Goal: Transaction & Acquisition: Book appointment/travel/reservation

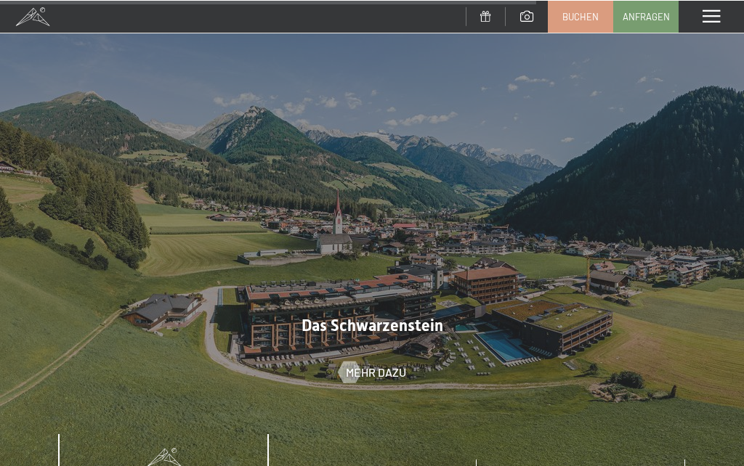
scroll to position [4417, 0]
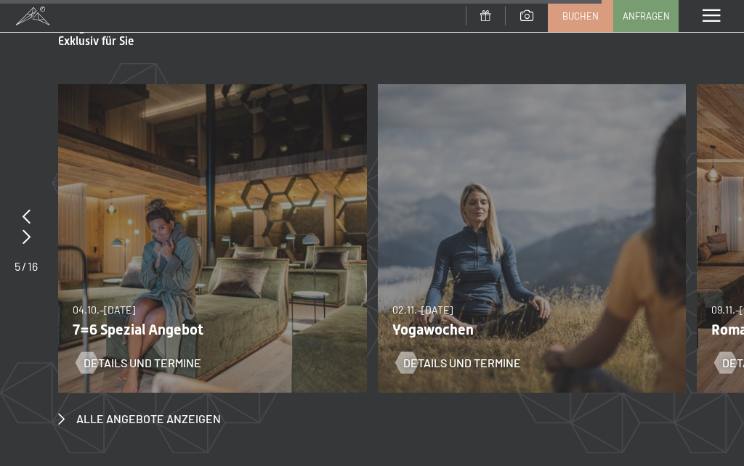
scroll to position [4961, 0]
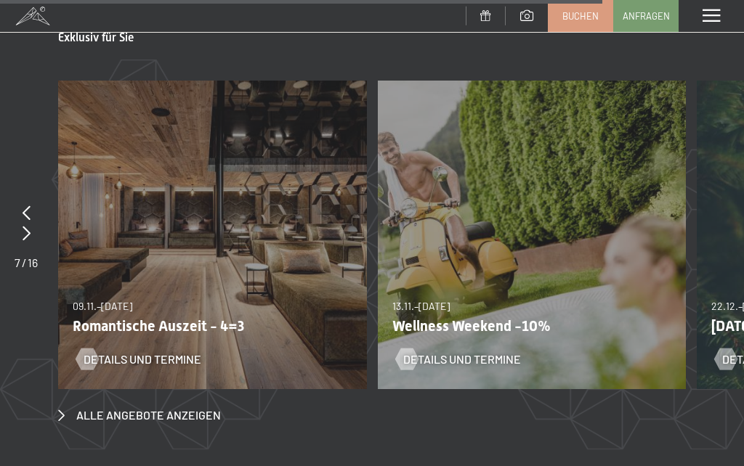
click at [474, 317] on p "Wellness Weekend -10%" at bounding box center [526, 325] width 269 height 17
click at [450, 351] on span "Details und Termine" at bounding box center [462, 359] width 118 height 16
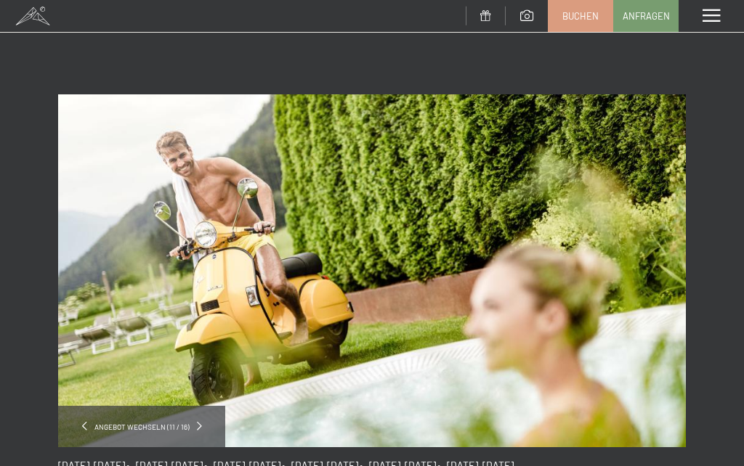
click at [633, 238] on img at bounding box center [371, 270] width 627 height 353
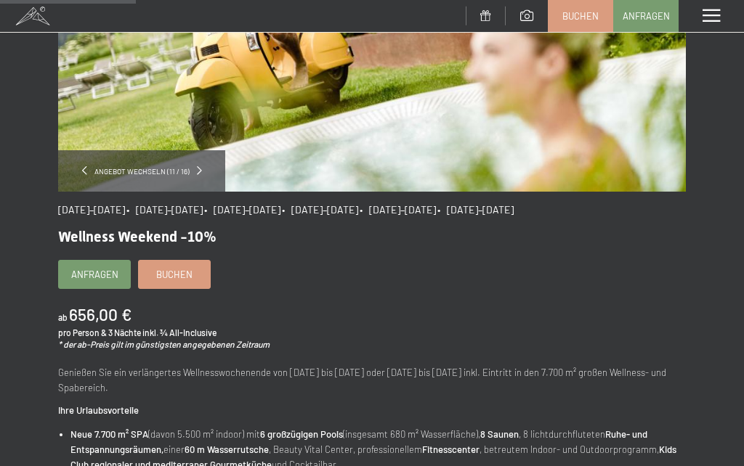
scroll to position [257, 0]
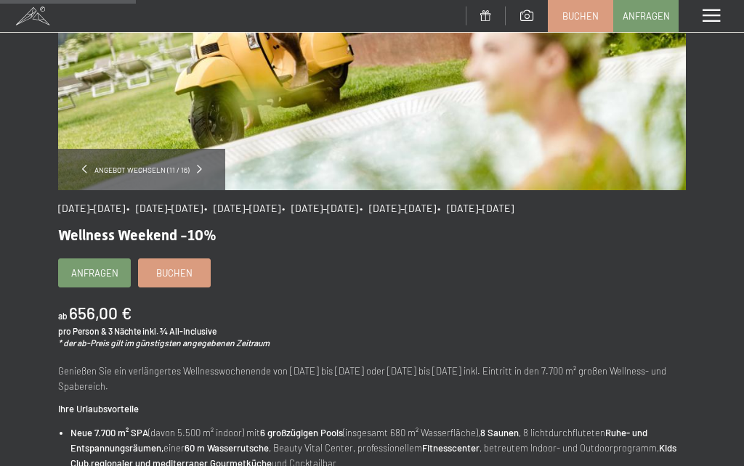
click at [178, 270] on span "Buchen" at bounding box center [174, 273] width 36 height 13
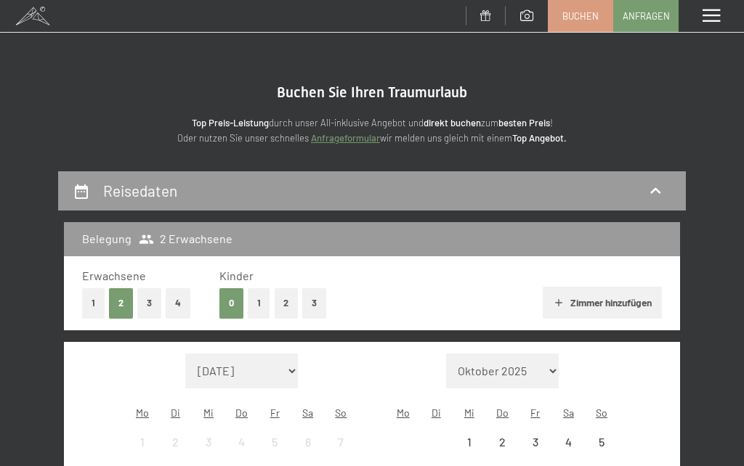
select select "[DATE]"
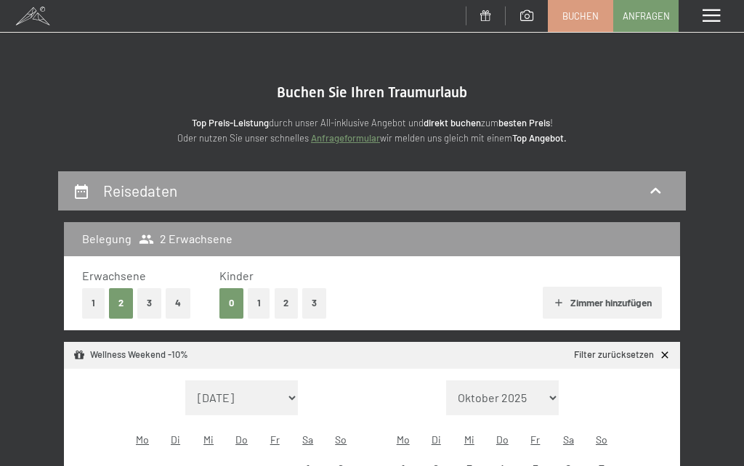
select select "[DATE]"
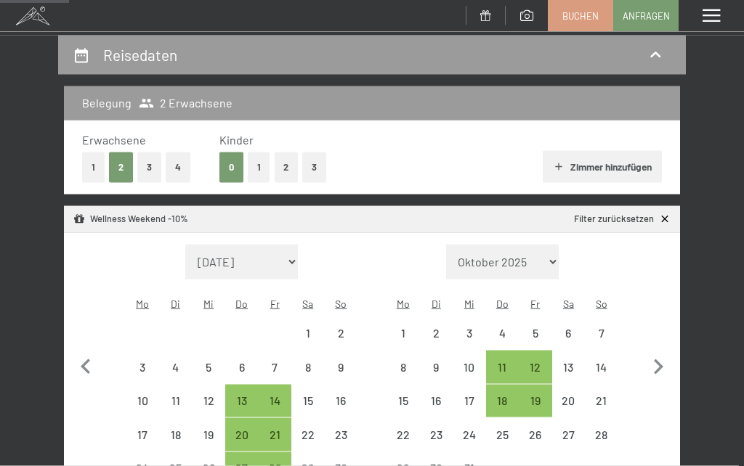
scroll to position [141, 0]
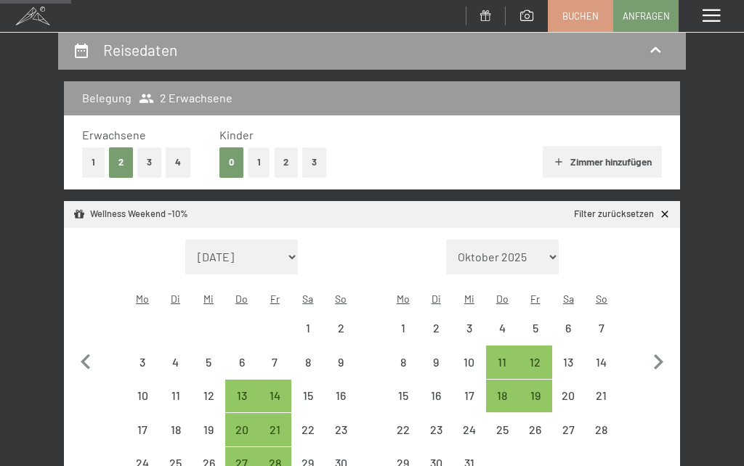
click at [93, 354] on icon "button" at bounding box center [85, 362] width 30 height 30
select select "[DATE]"
select select "2025-11-01"
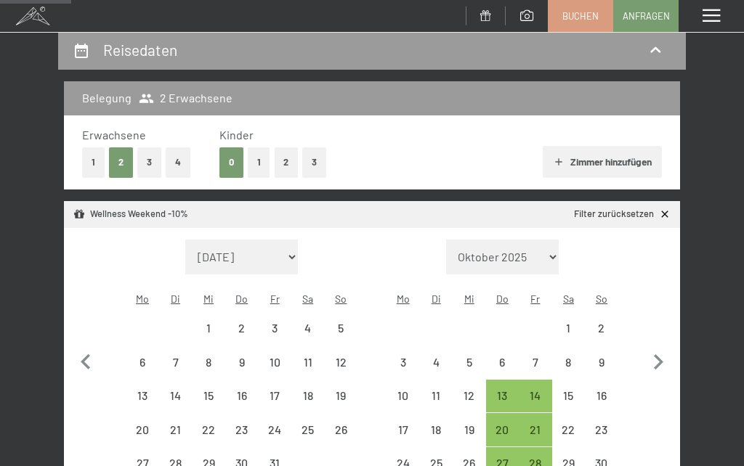
click at [248, 390] on div "16" at bounding box center [242, 405] width 30 height 30
select select "2025-10-01"
select select "2025-11-01"
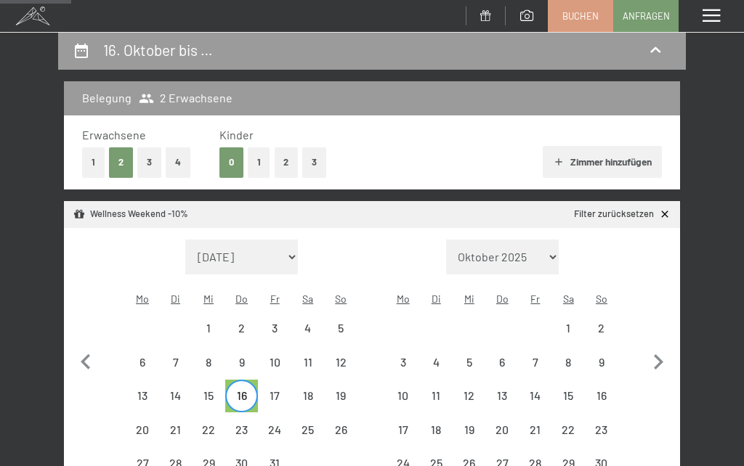
click at [307, 390] on div "18" at bounding box center [308, 405] width 30 height 30
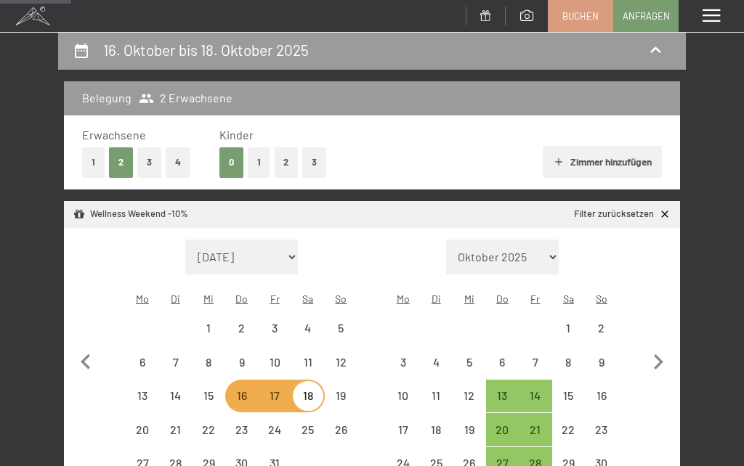
select select "2025-11-01"
select select "2025-12-01"
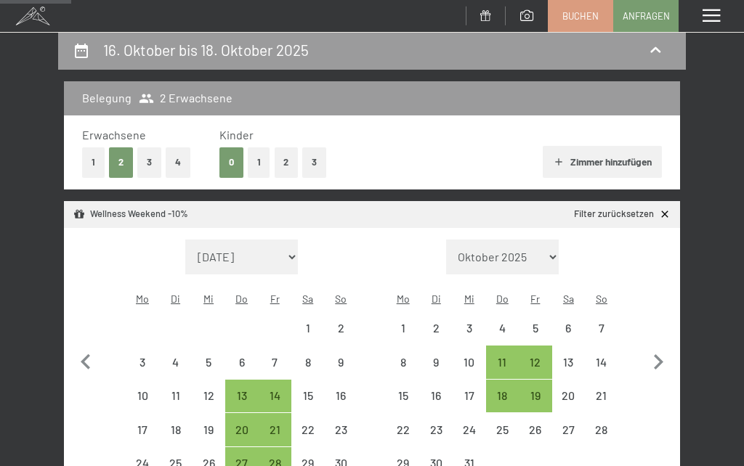
click at [142, 424] on div "17" at bounding box center [142, 439] width 30 height 30
select select "2025-11-01"
select select "2025-12-01"
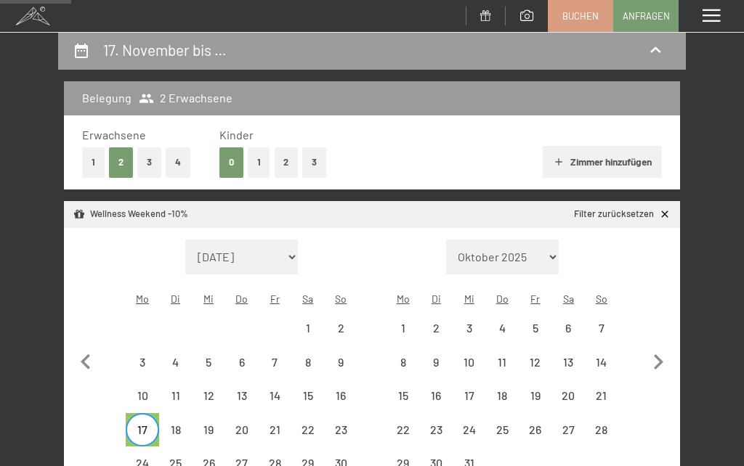
click at [308, 390] on div "15" at bounding box center [308, 405] width 30 height 30
select select "2025-11-01"
select select "2025-12-01"
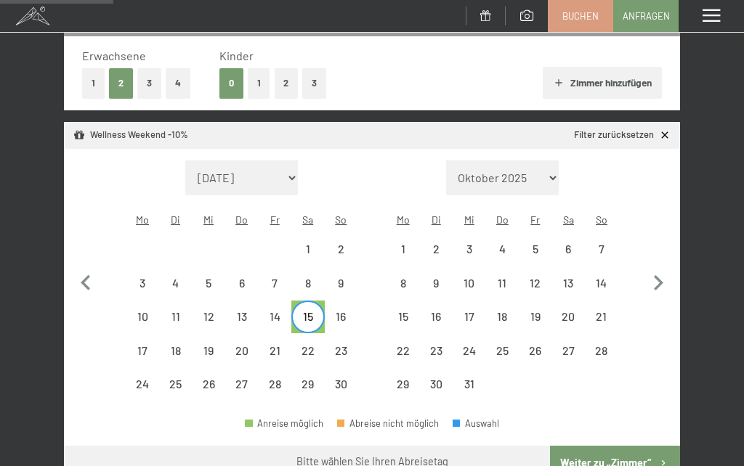
scroll to position [216, 0]
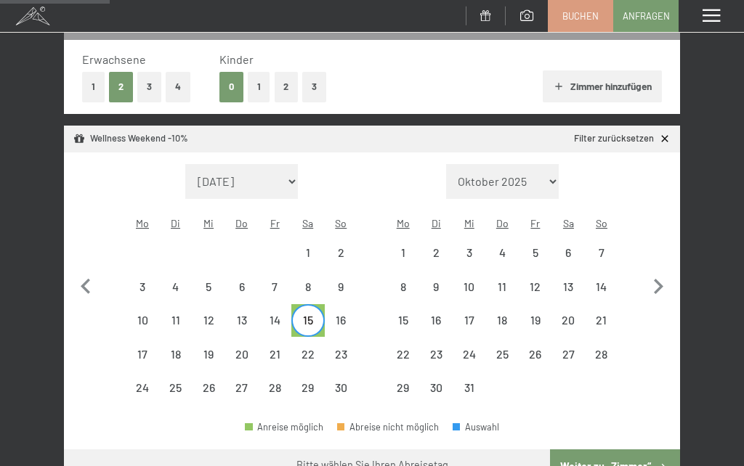
click at [86, 280] on icon "button" at bounding box center [85, 286] width 9 height 15
select select "2025-10-01"
select select "2025-11-01"
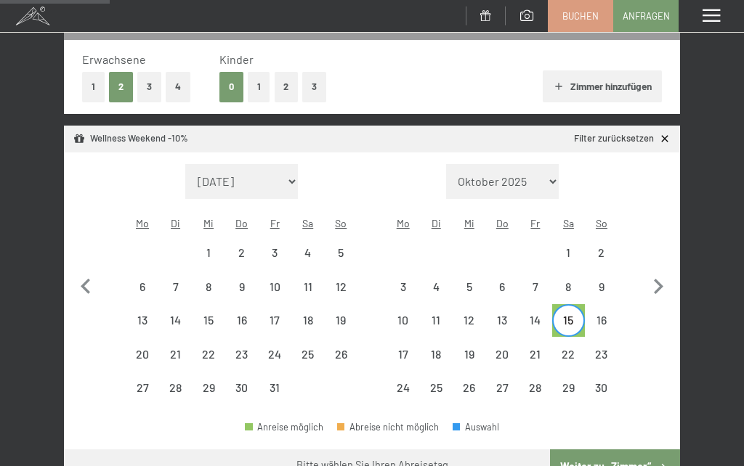
click at [274, 247] on div "3" at bounding box center [274, 262] width 30 height 30
select select "2025-10-01"
select select "2025-11-01"
click at [341, 247] on div "5" at bounding box center [341, 262] width 30 height 30
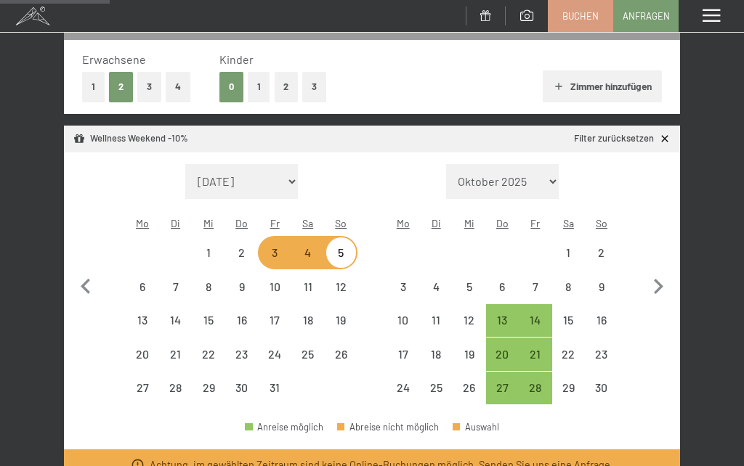
select select "2025-11-01"
select select "2025-12-01"
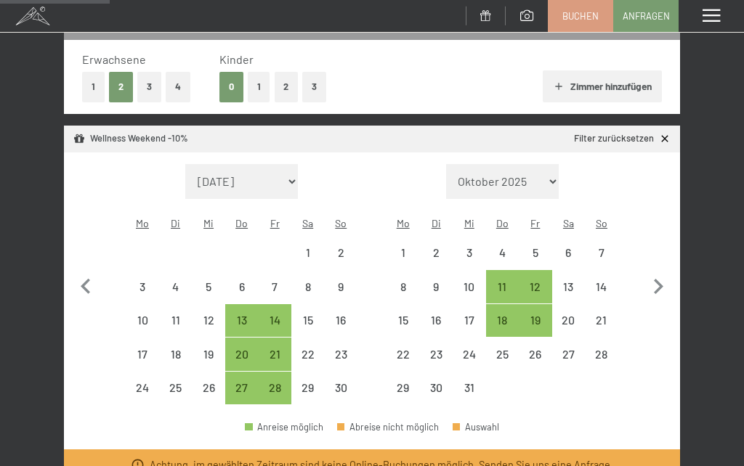
click at [91, 278] on icon "button" at bounding box center [85, 287] width 30 height 30
select select "2025-10-01"
select select "2025-11-01"
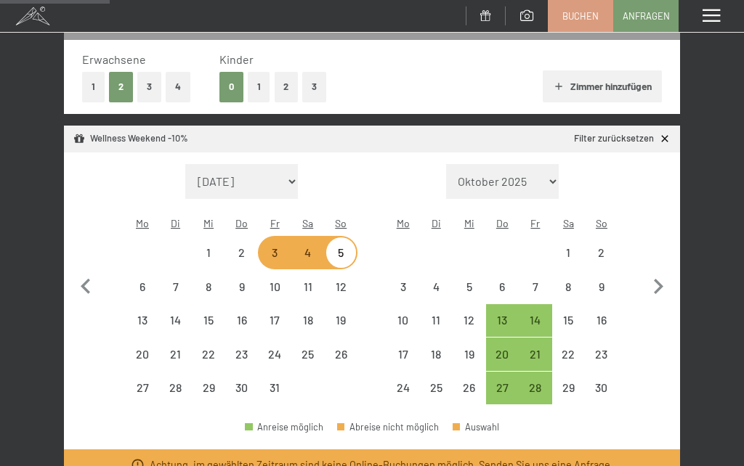
click at [280, 282] on span "Einwilligung Marketing*" at bounding box center [292, 275] width 120 height 15
click at [225, 282] on input "Einwilligung Marketing*" at bounding box center [218, 275] width 15 height 15
click at [277, 282] on span "Einwilligung Marketing*" at bounding box center [292, 275] width 120 height 15
click at [225, 282] on input "Einwilligung Marketing*" at bounding box center [218, 275] width 15 height 15
checkbox input "false"
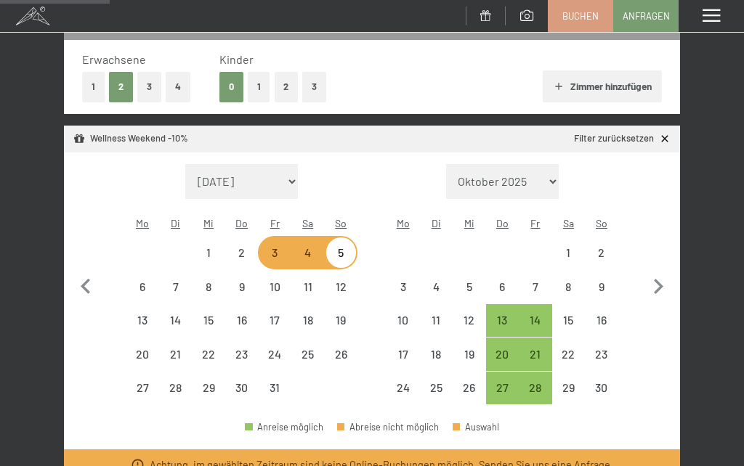
click at [143, 281] on div "6" at bounding box center [142, 296] width 30 height 30
select select "2025-10-01"
select select "2025-11-01"
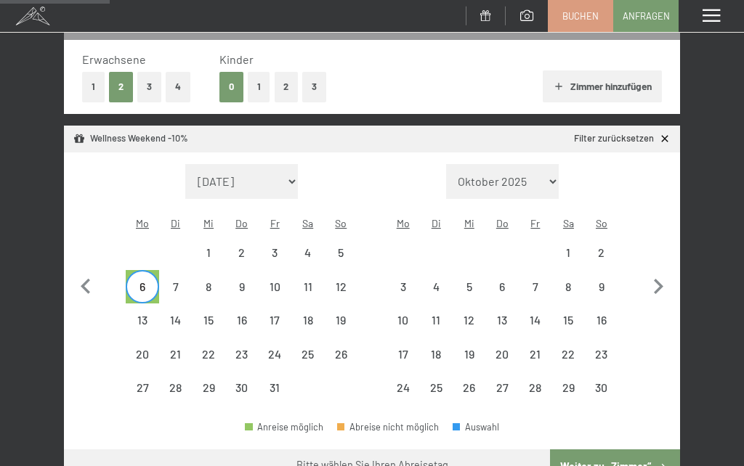
click at [210, 281] on div "8" at bounding box center [208, 296] width 30 height 30
select select "2025-11-01"
select select "2025-12-01"
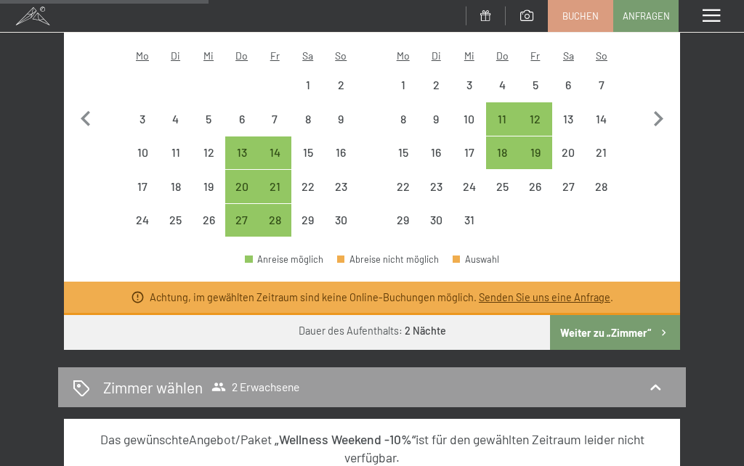
scroll to position [381, 0]
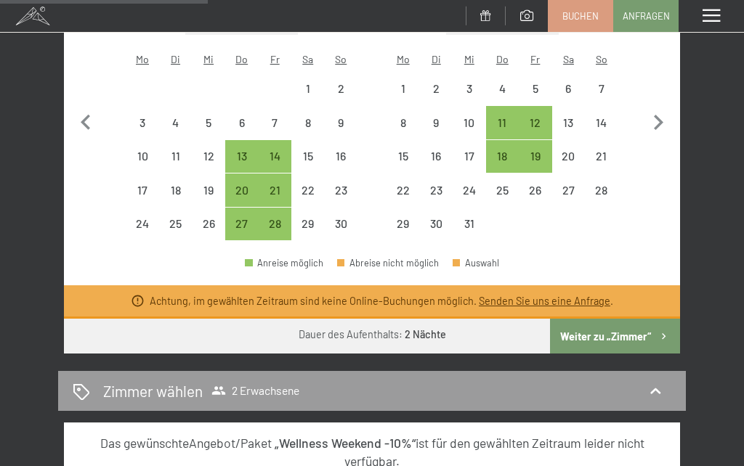
click at [603, 321] on button "Weiter zu „Zimmer“" at bounding box center [615, 336] width 130 height 35
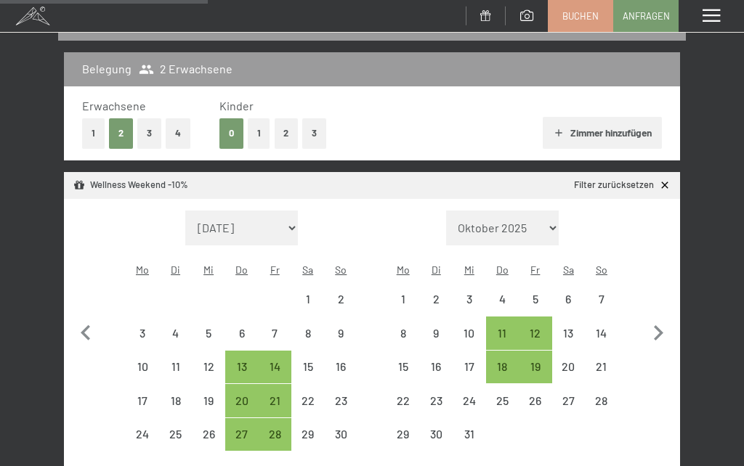
select select "2025-11-01"
select select "2025-12-01"
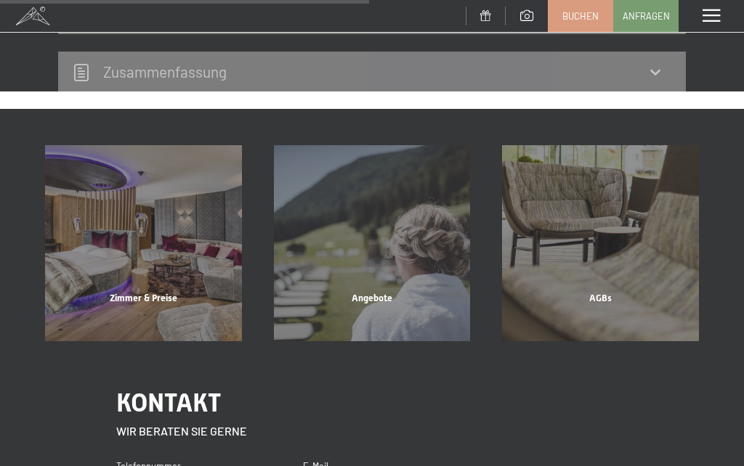
scroll to position [457, 0]
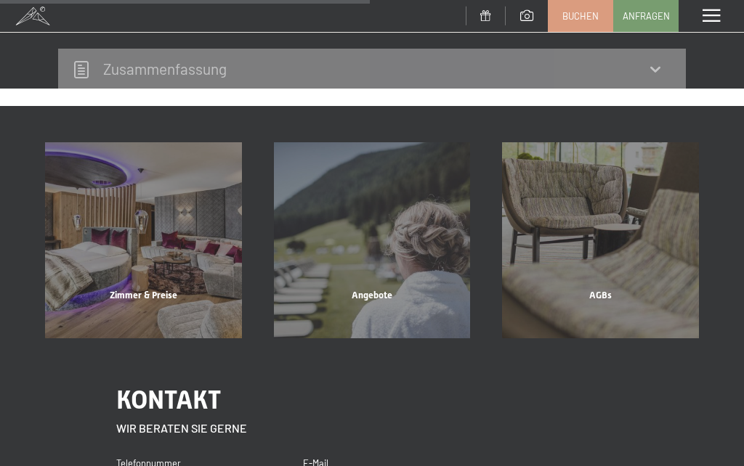
click at [141, 298] on div "Zimmer & Preise" at bounding box center [143, 313] width 229 height 49
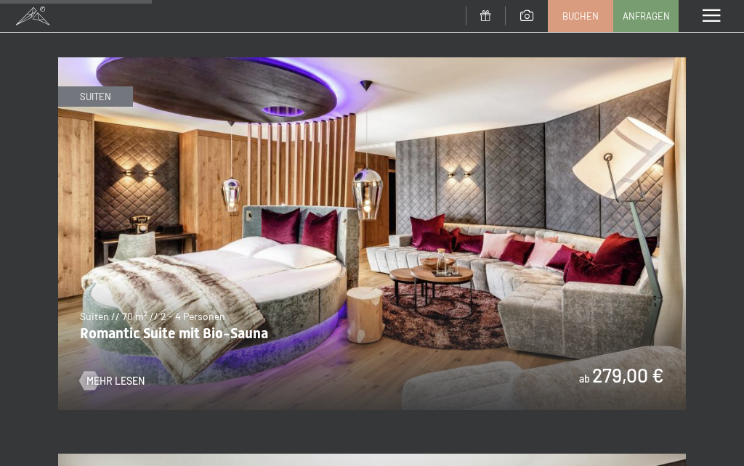
scroll to position [1403, 0]
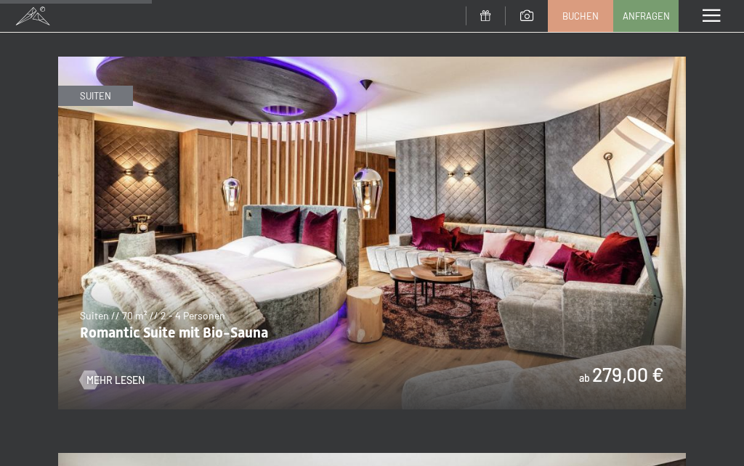
click at [126, 284] on img at bounding box center [371, 233] width 627 height 353
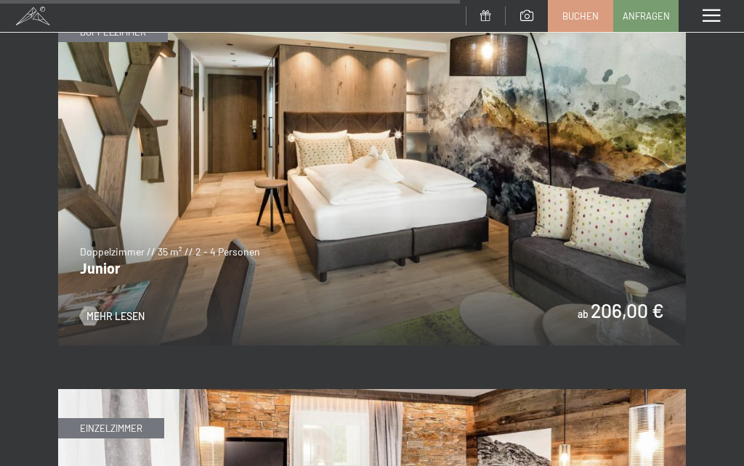
scroll to position [4243, 0]
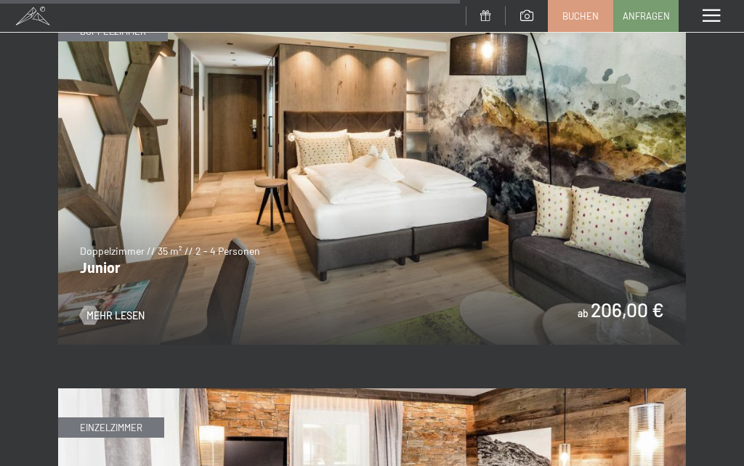
click at [139, 220] on img at bounding box center [371, 168] width 627 height 353
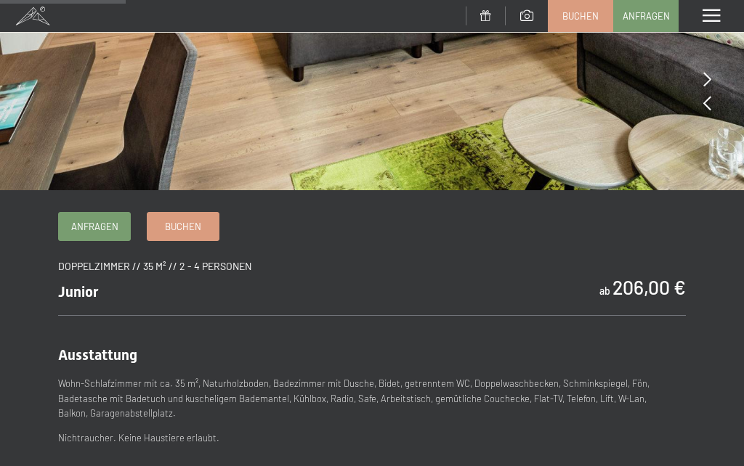
scroll to position [370, 0]
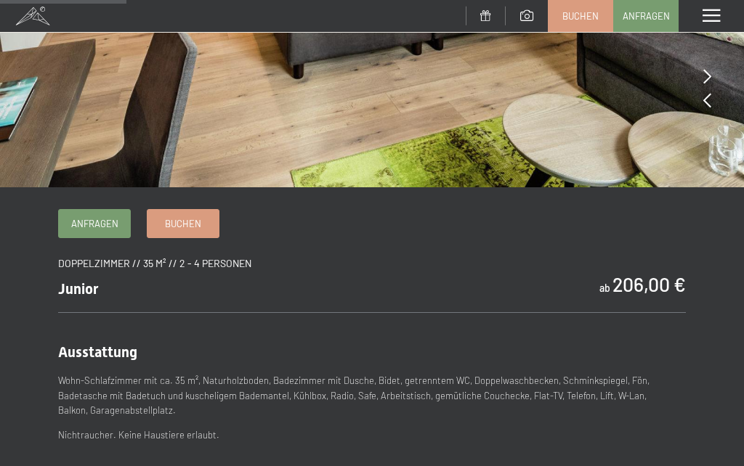
click at [180, 226] on span "Buchen" at bounding box center [183, 223] width 36 height 13
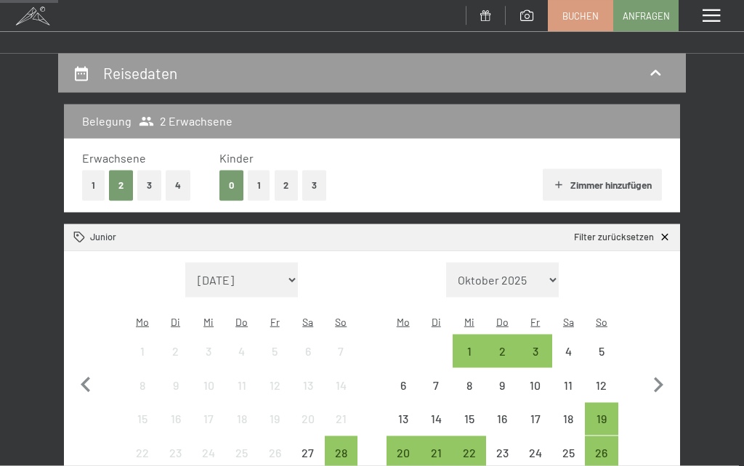
scroll to position [121, 0]
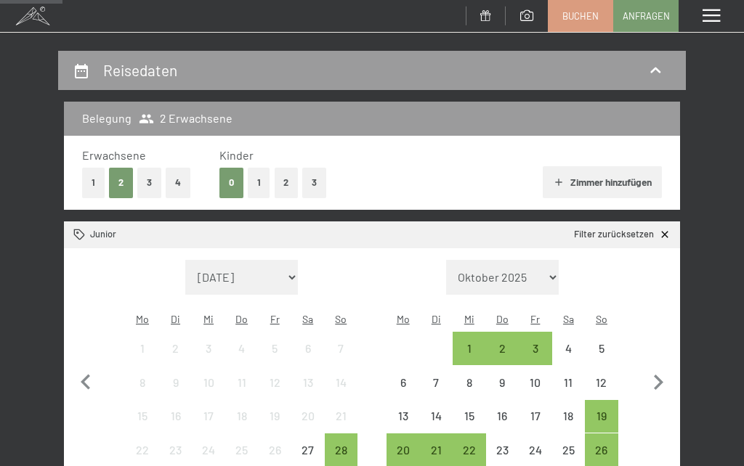
click at [463, 343] on div "1" at bounding box center [469, 358] width 30 height 30
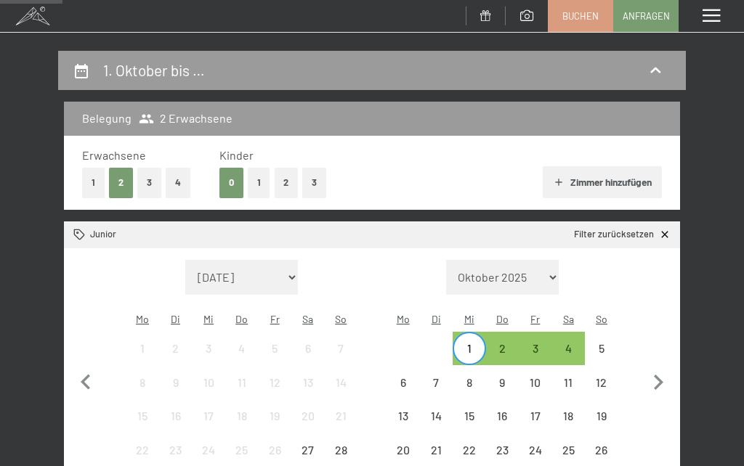
click at [526, 333] on div "3" at bounding box center [535, 348] width 30 height 30
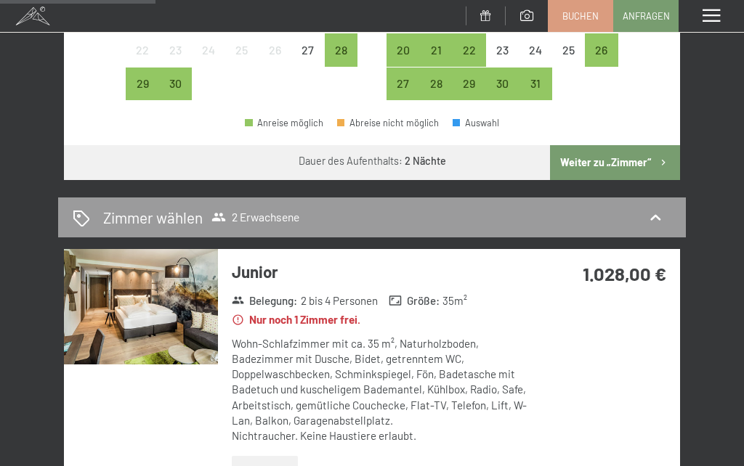
scroll to position [500, 0]
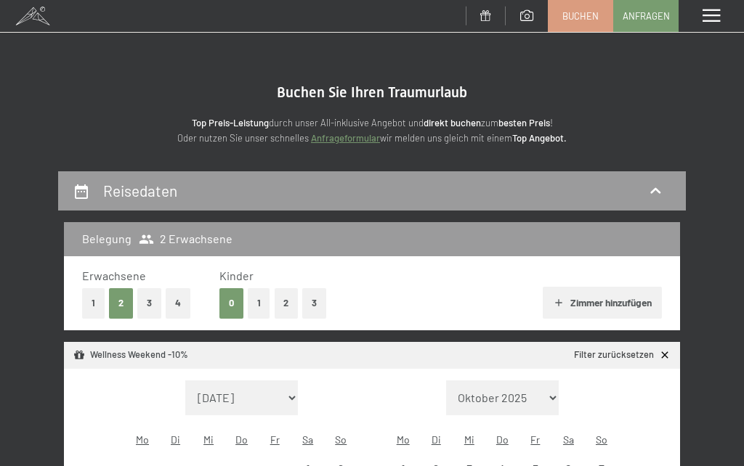
select select "[DATE]"
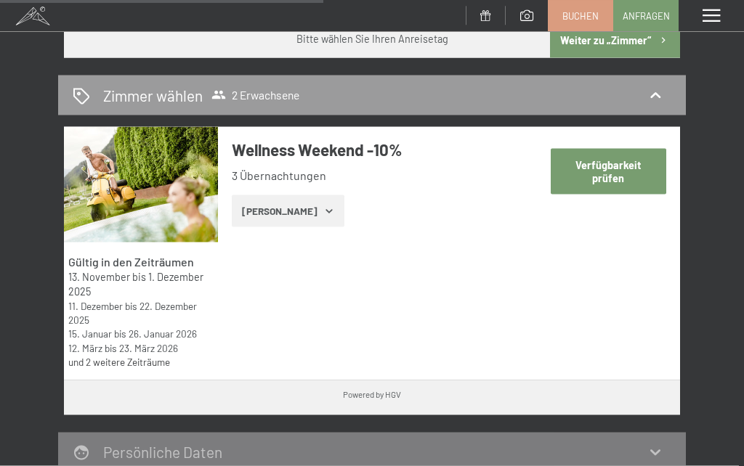
scroll to position [646, 0]
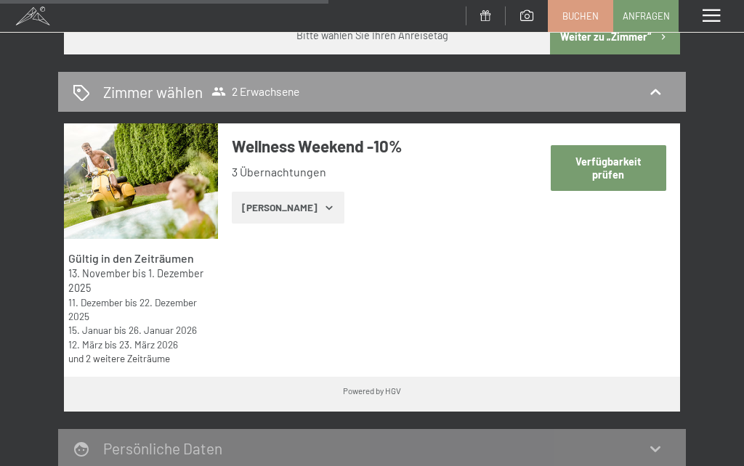
click at [591, 147] on button "Verfügbarkeit prüfen" at bounding box center [607, 168] width 115 height 46
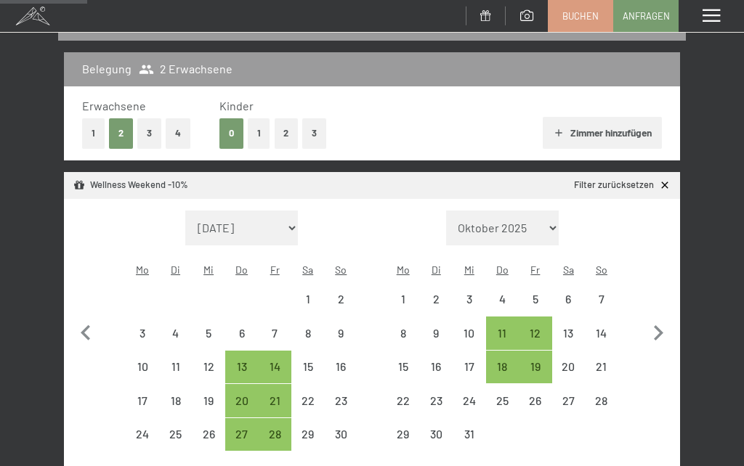
click at [239, 361] on div "13" at bounding box center [242, 376] width 30 height 30
select select "2025-11-01"
select select "2025-12-01"
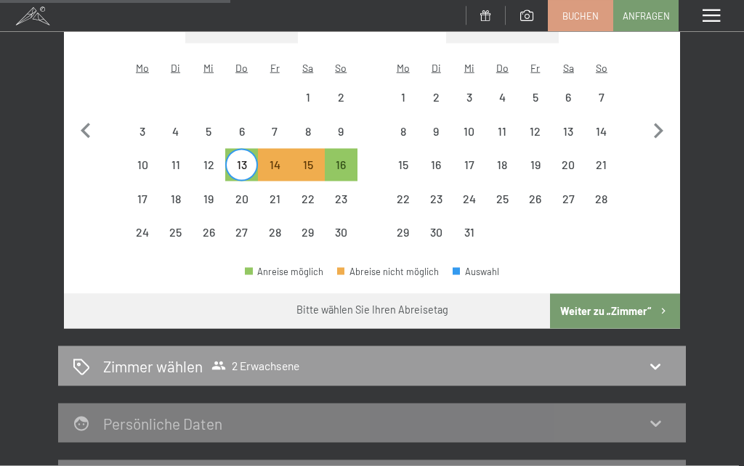
scroll to position [374, 0]
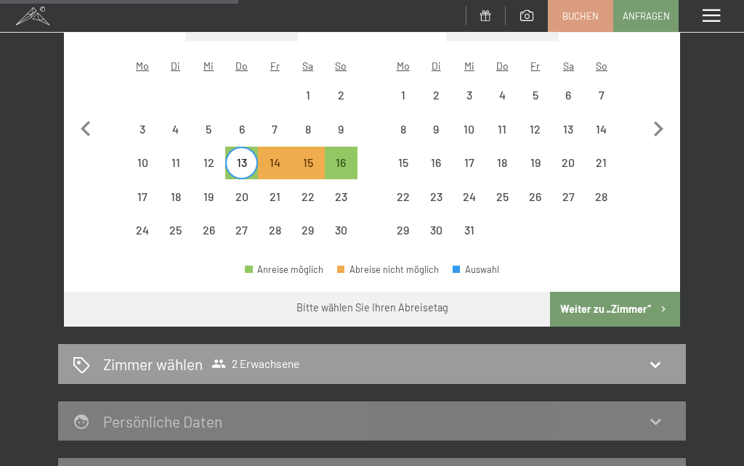
click at [598, 292] on button "Weiter zu „Zimmer“" at bounding box center [615, 309] width 130 height 35
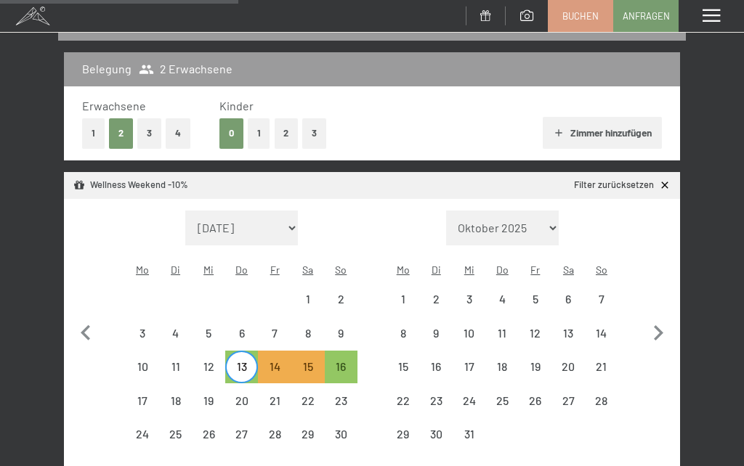
select select "2025-11-01"
select select "2025-12-01"
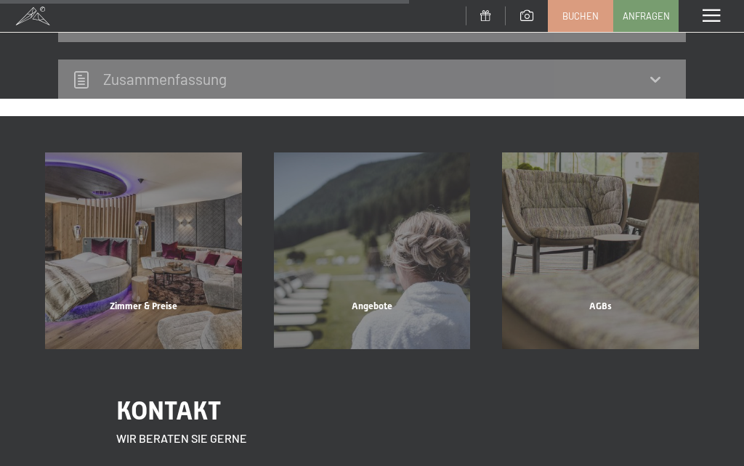
scroll to position [590, 0]
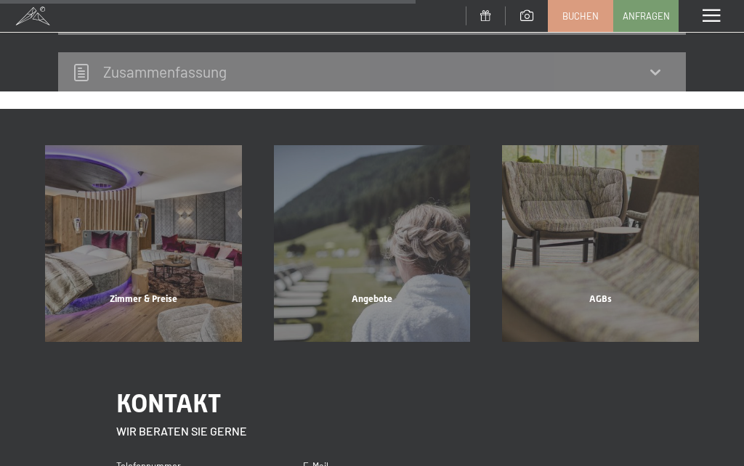
click at [109, 296] on div "Zimmer & Preise" at bounding box center [143, 317] width 229 height 49
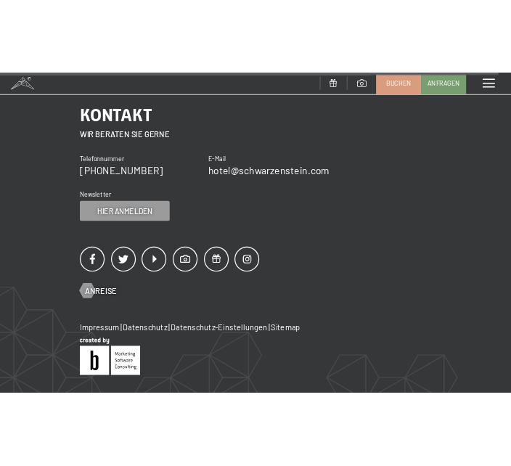
scroll to position [6683, 0]
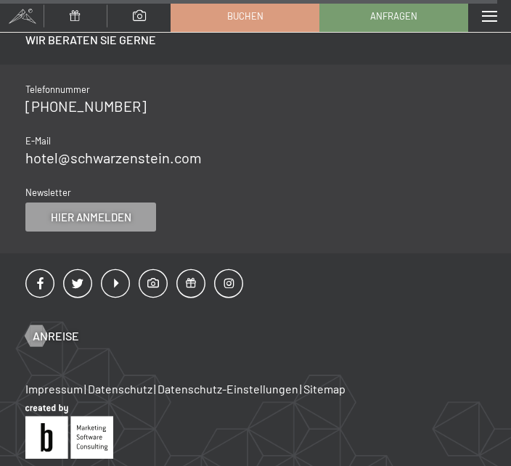
click at [503, 15] on div "Menü" at bounding box center [489, 16] width 43 height 32
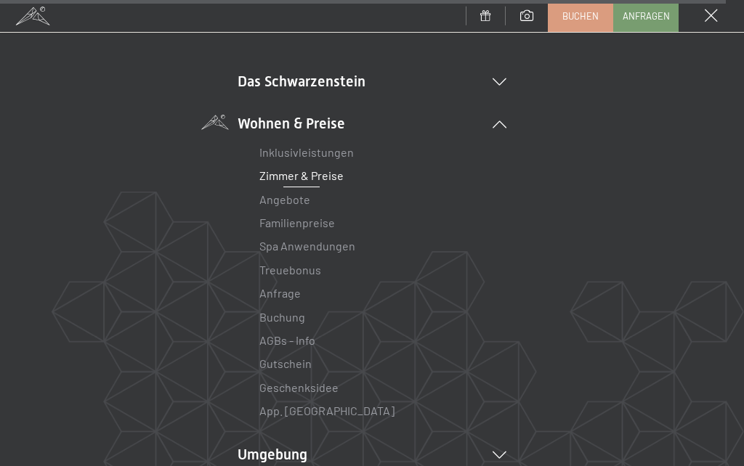
scroll to position [95, 0]
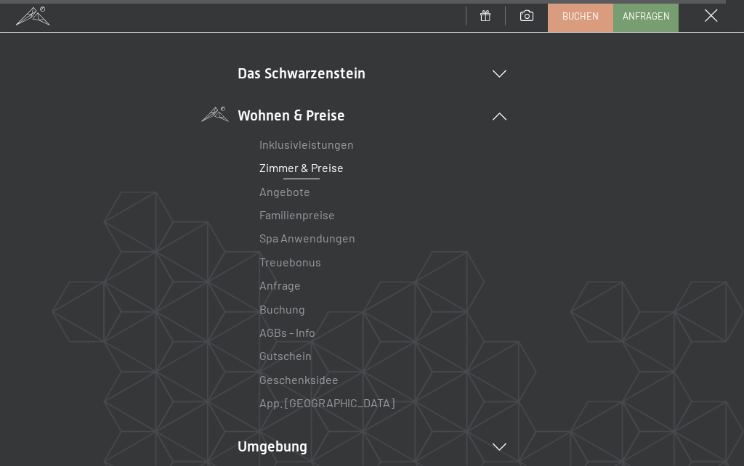
click at [502, 63] on li "Das Schwarzenstein Neuheiten im Schwarzenstein Ihre Gastgeber Premium Spa Gourm…" at bounding box center [371, 73] width 269 height 20
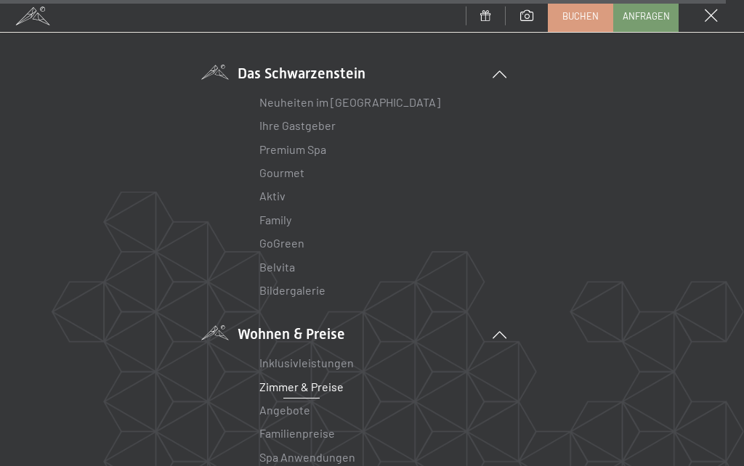
click at [320, 125] on link "Ihre Gastgeber" at bounding box center [297, 125] width 76 height 14
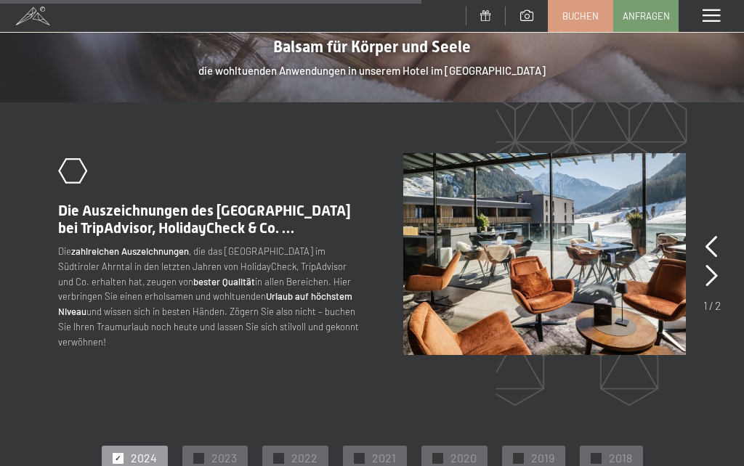
scroll to position [2150, 0]
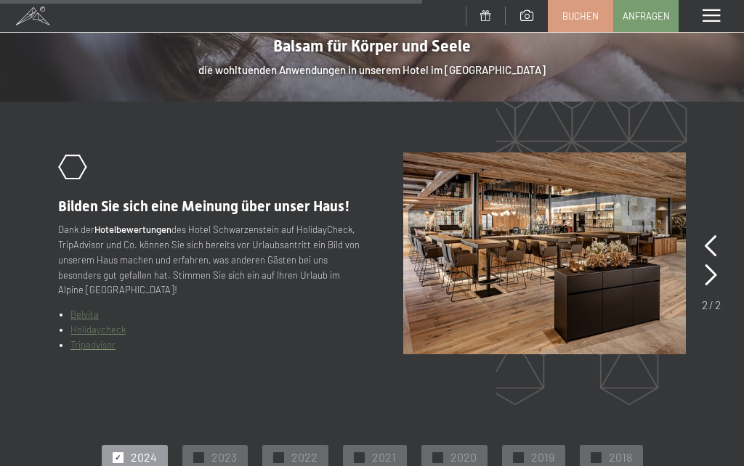
click at [707, 262] on div at bounding box center [710, 275] width 12 height 29
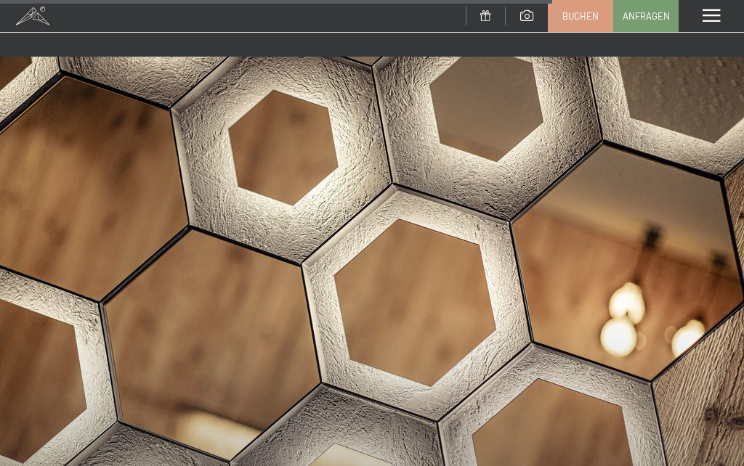
scroll to position [2906, 0]
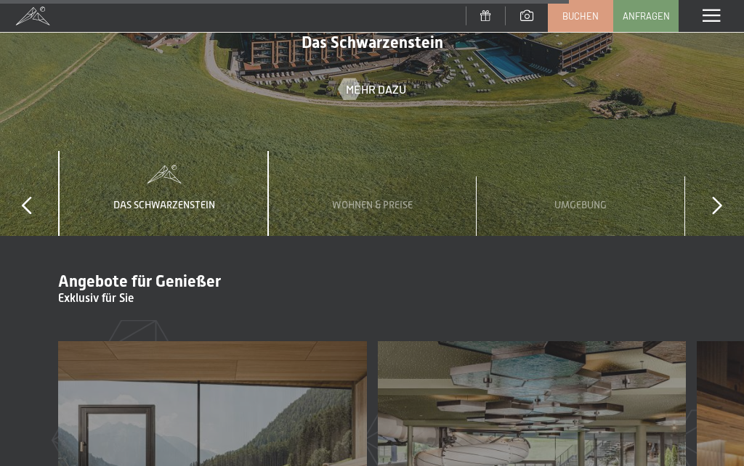
scroll to position [4686, 0]
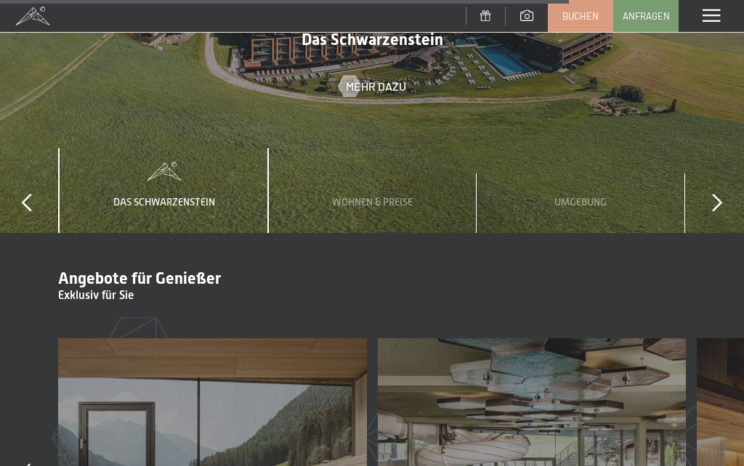
click at [611, 186] on div "Umgebung" at bounding box center [580, 190] width 74 height 85
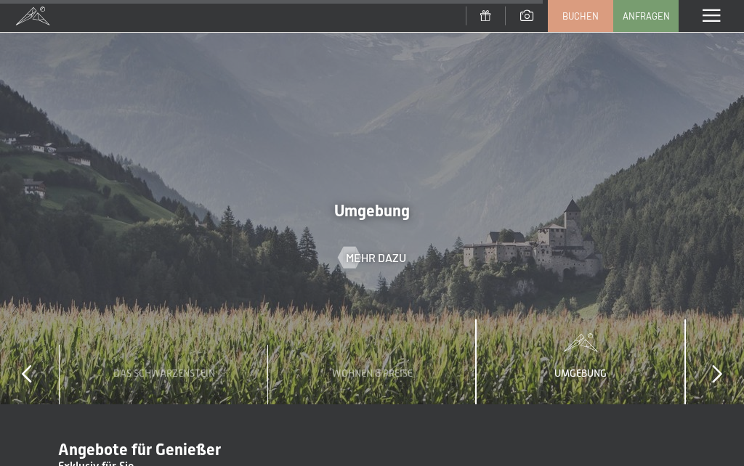
scroll to position [4508, 0]
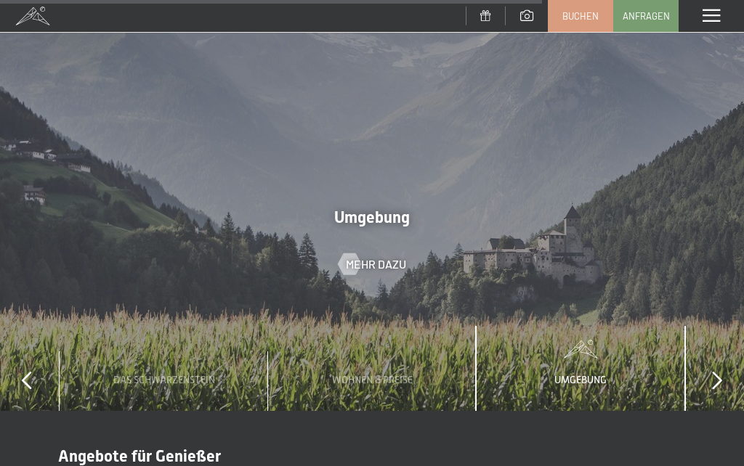
click at [389, 256] on span "Mehr dazu" at bounding box center [376, 264] width 60 height 16
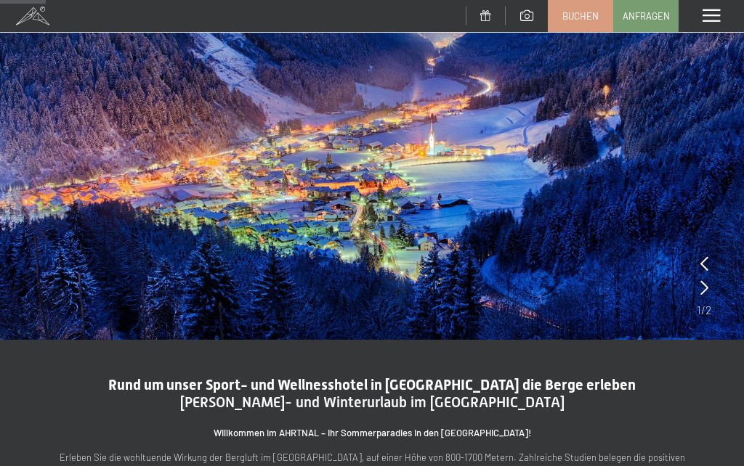
scroll to position [216, 0]
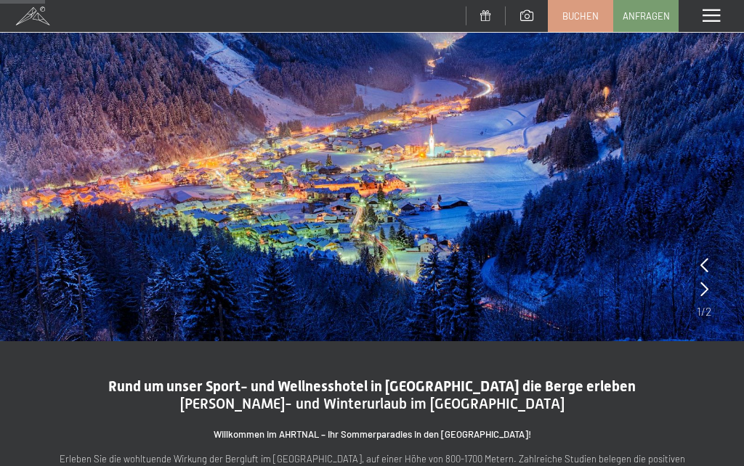
click at [704, 292] on icon at bounding box center [704, 289] width 8 height 15
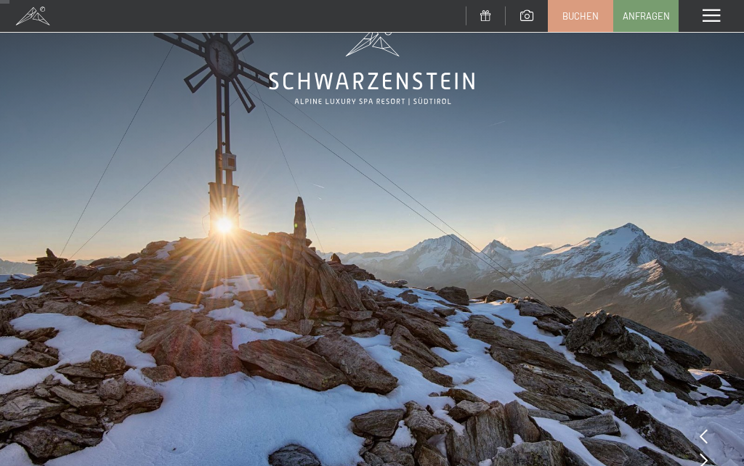
scroll to position [46, 0]
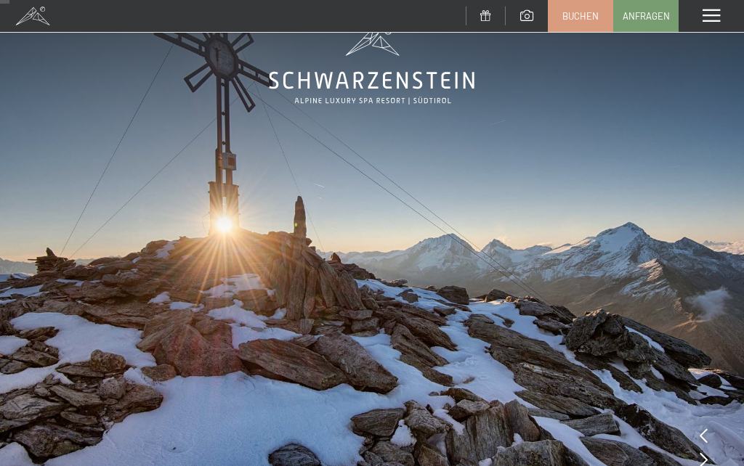
click at [700, 440] on icon at bounding box center [703, 435] width 8 height 15
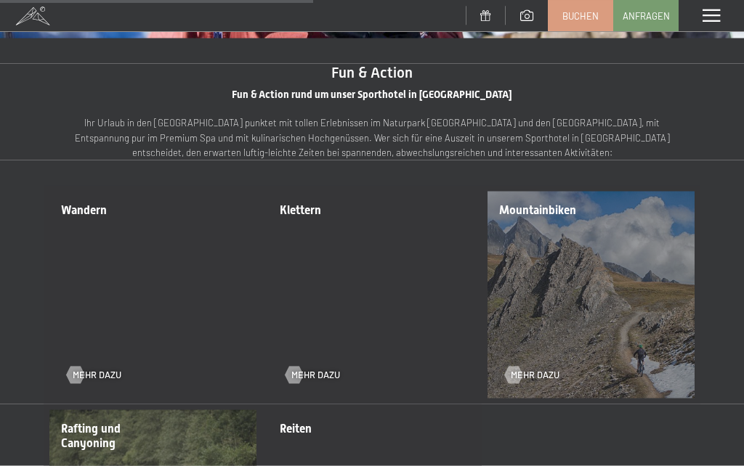
scroll to position [1520, 0]
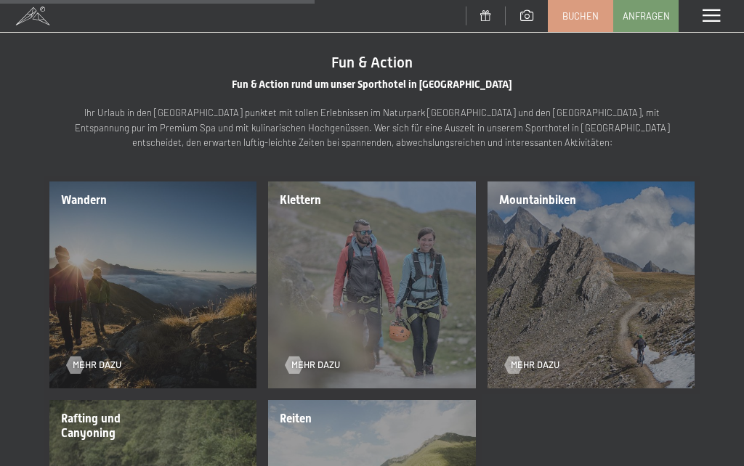
click at [536, 359] on span "Mehr dazu" at bounding box center [535, 365] width 49 height 13
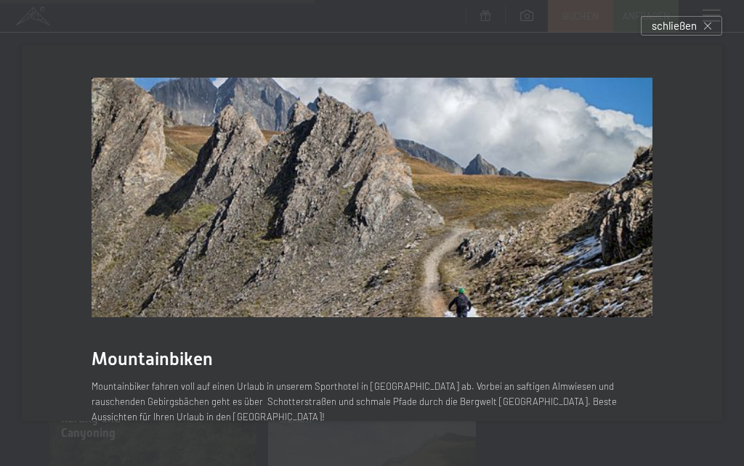
click at [717, 33] on div "schließen" at bounding box center [680, 26] width 81 height 20
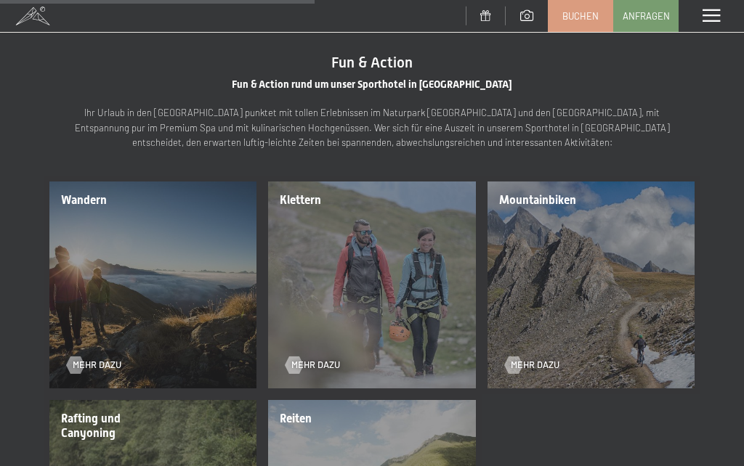
click at [720, 9] on span at bounding box center [710, 15] width 17 height 13
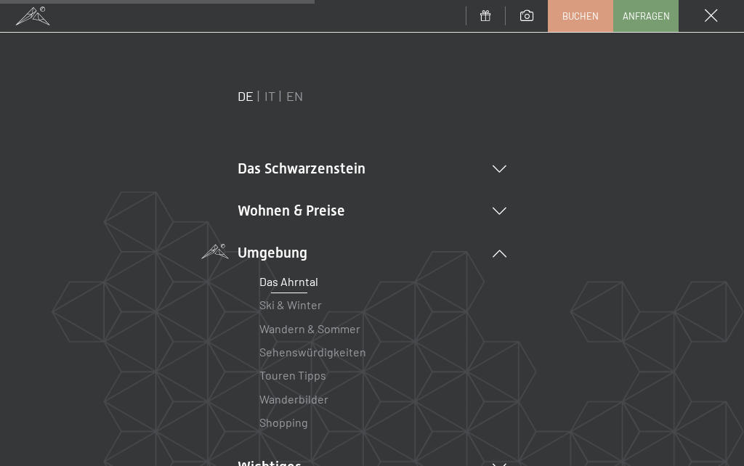
scroll to position [0, 0]
click at [268, 213] on li "Wohnen & Preise Inklusivleistungen Zimmer & Preise Liste Angebote Liste Familie…" at bounding box center [371, 210] width 269 height 20
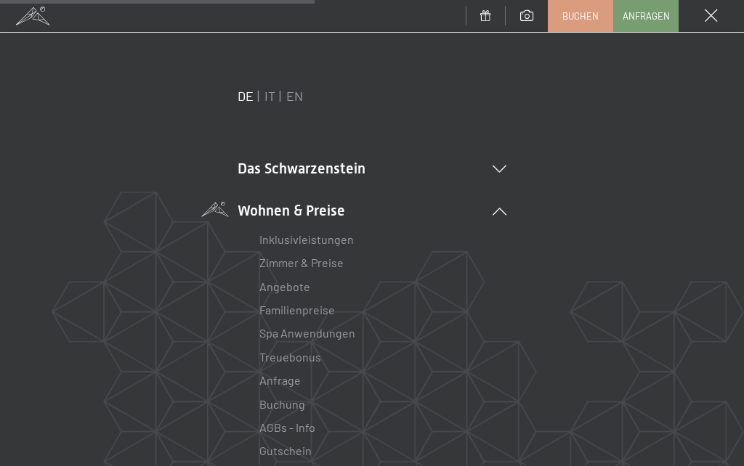
click at [322, 268] on link "Zimmer & Preise" at bounding box center [301, 263] width 84 height 14
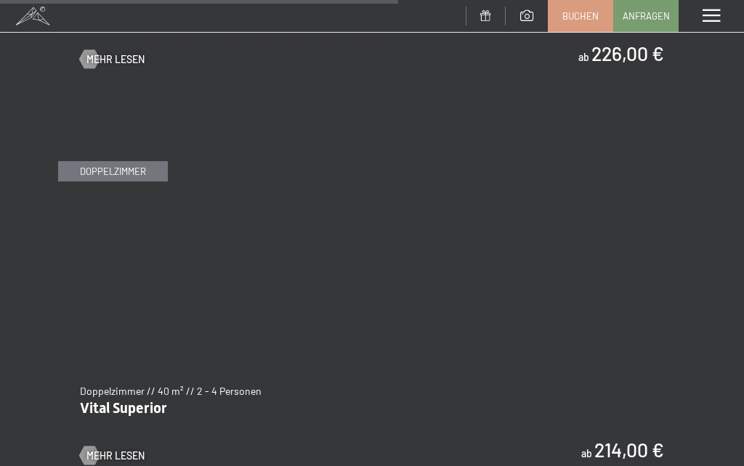
scroll to position [3706, 0]
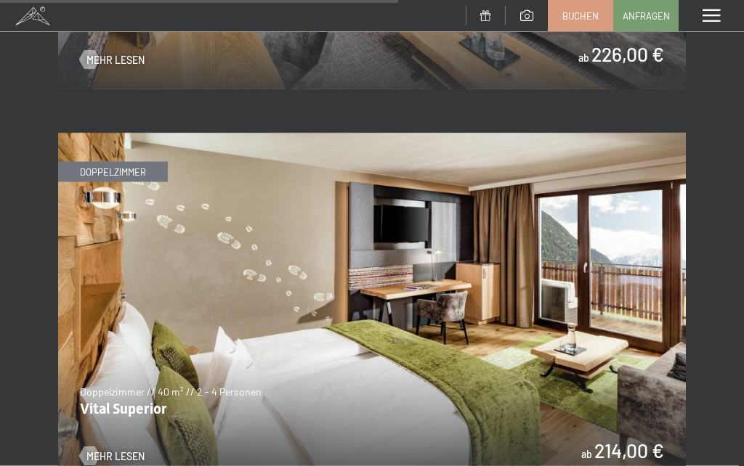
click at [444, 319] on img at bounding box center [371, 309] width 627 height 353
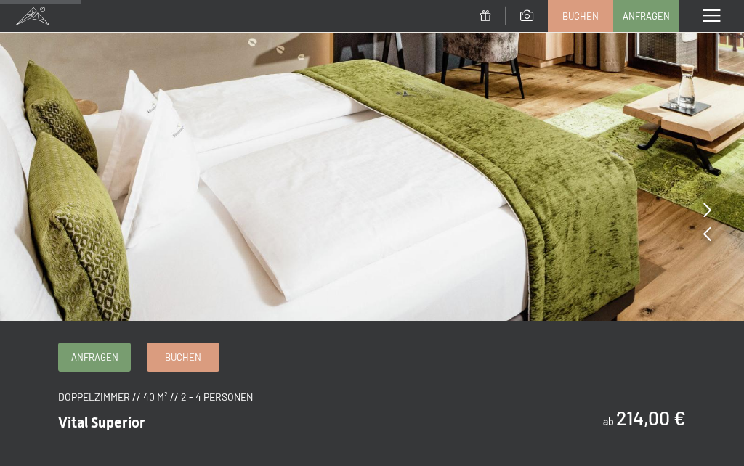
scroll to position [237, 0]
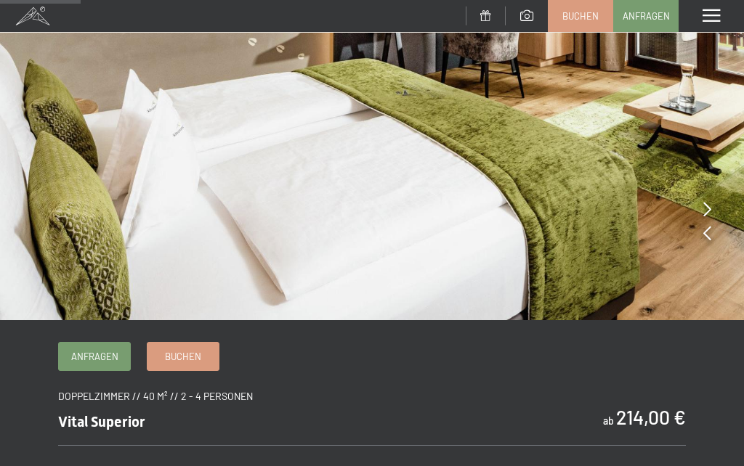
click at [197, 358] on span "Buchen" at bounding box center [183, 356] width 36 height 13
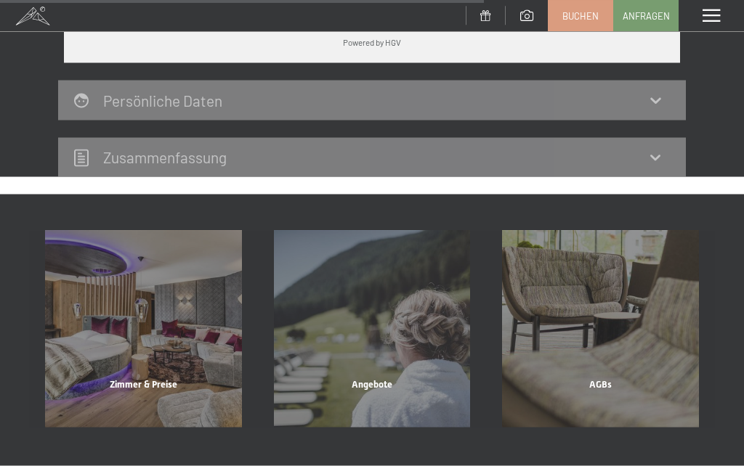
scroll to position [988, 0]
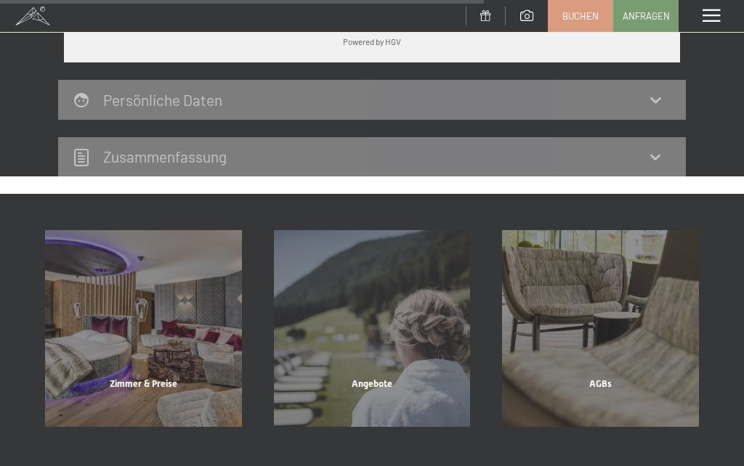
click at [382, 378] on span "Angebote" at bounding box center [371, 383] width 41 height 11
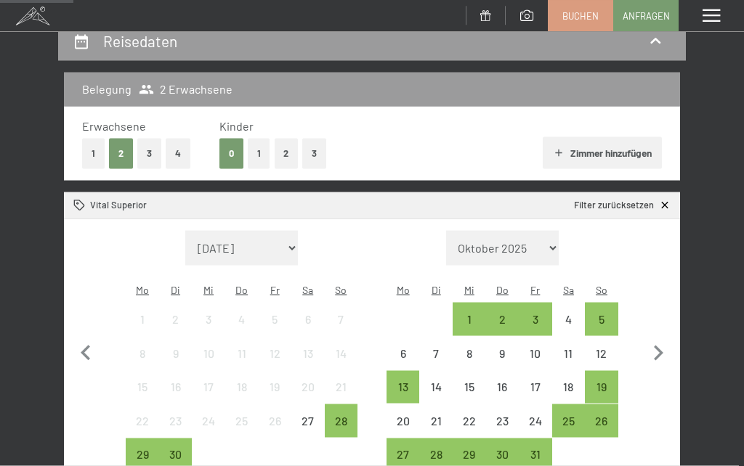
scroll to position [151, 0]
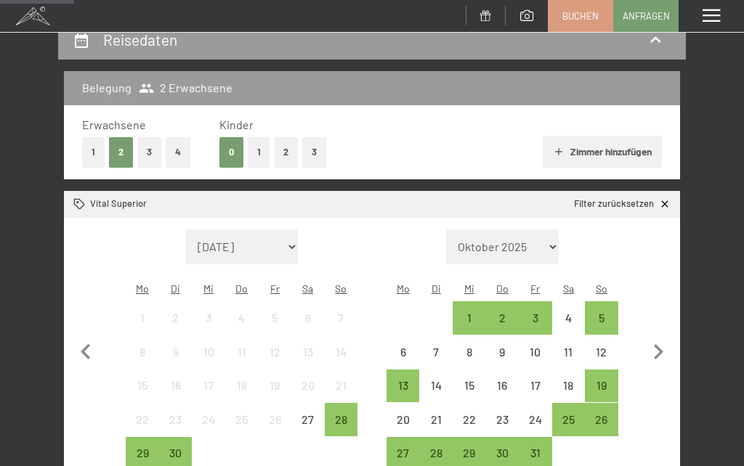
click at [508, 312] on div "2" at bounding box center [502, 327] width 30 height 30
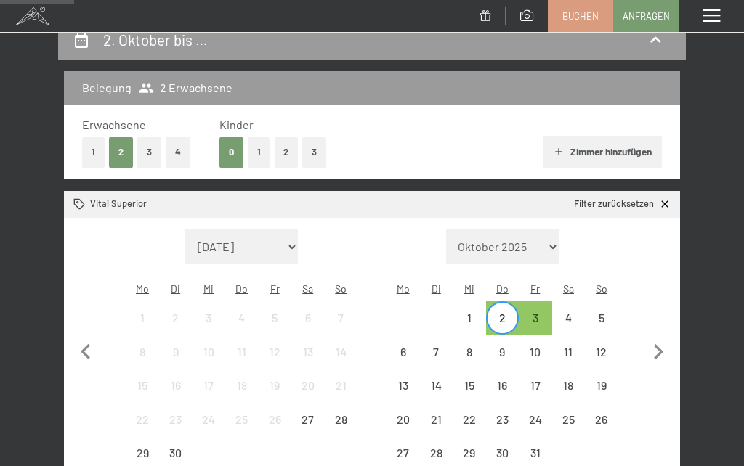
click at [479, 312] on div "1" at bounding box center [469, 327] width 30 height 30
click at [540, 312] on div "3" at bounding box center [535, 327] width 30 height 30
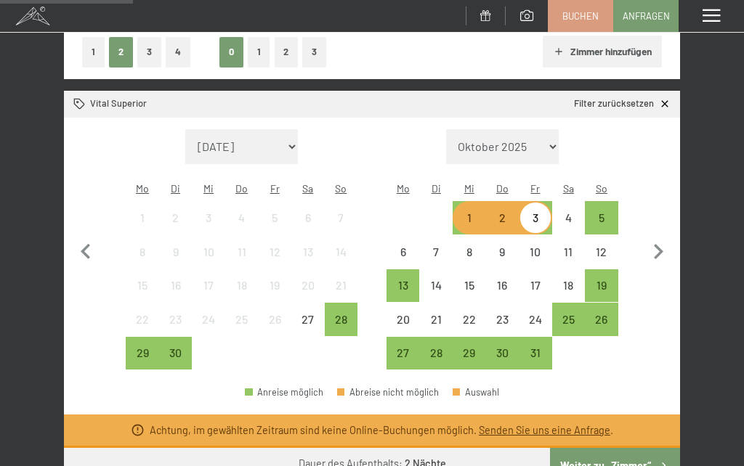
scroll to position [252, 0]
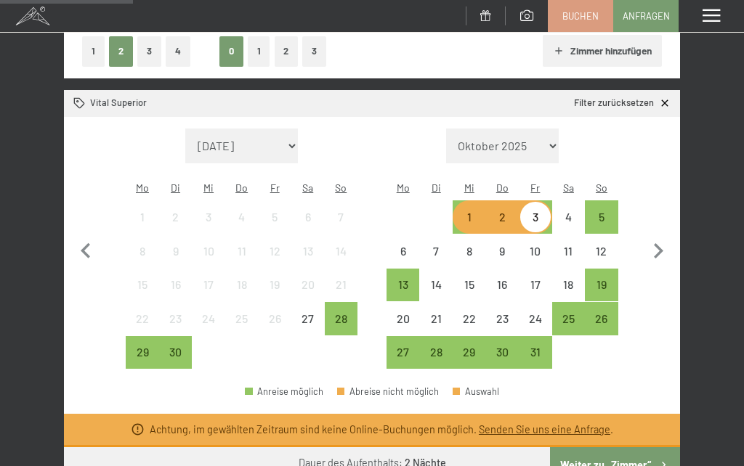
click at [572, 211] on div "4" at bounding box center [568, 226] width 30 height 30
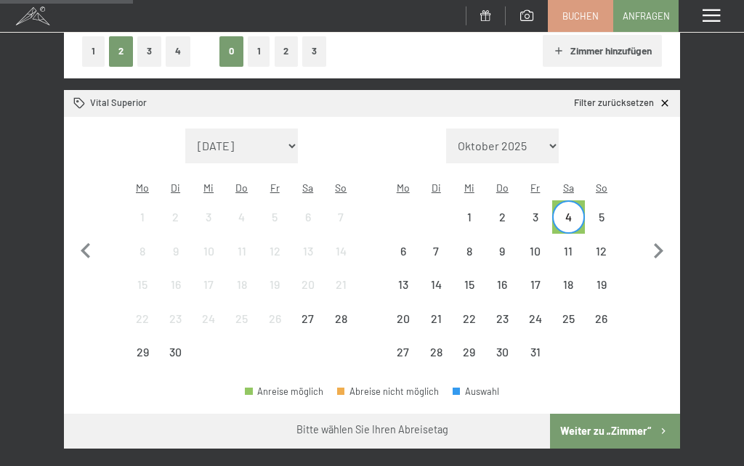
click at [411, 245] on div "6" at bounding box center [403, 260] width 30 height 30
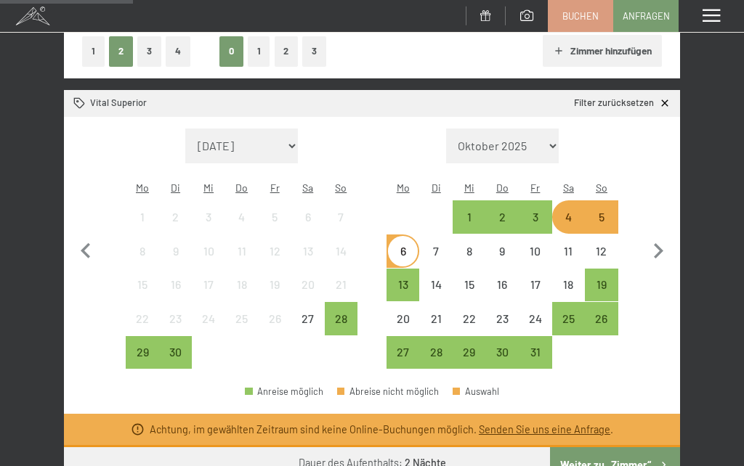
click at [475, 245] on div "8" at bounding box center [469, 260] width 30 height 30
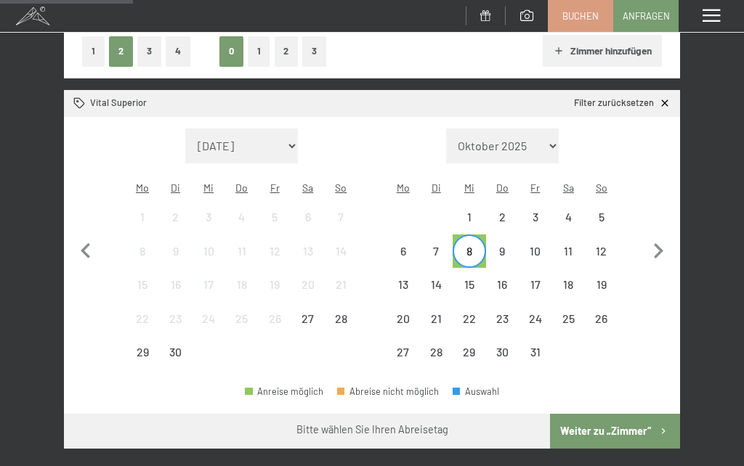
click at [540, 245] on div "10" at bounding box center [535, 260] width 30 height 30
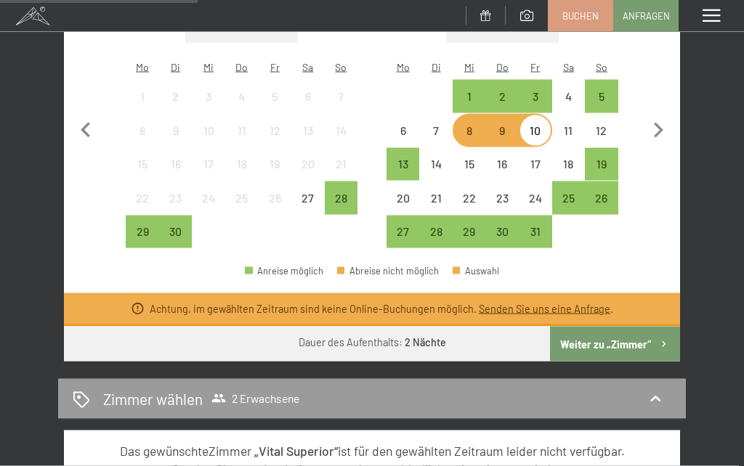
scroll to position [381, 0]
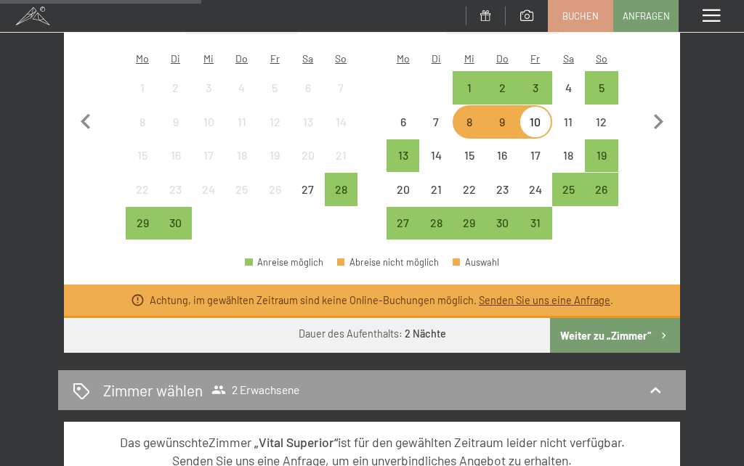
click at [402, 217] on div "27" at bounding box center [403, 232] width 30 height 30
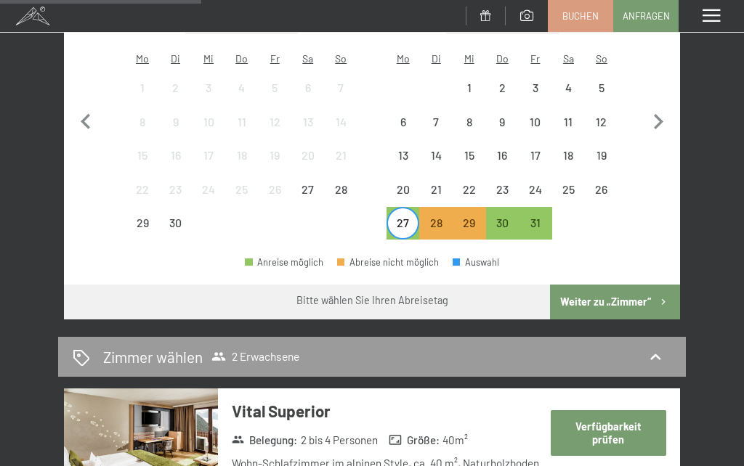
click at [468, 217] on div "29" at bounding box center [469, 232] width 30 height 30
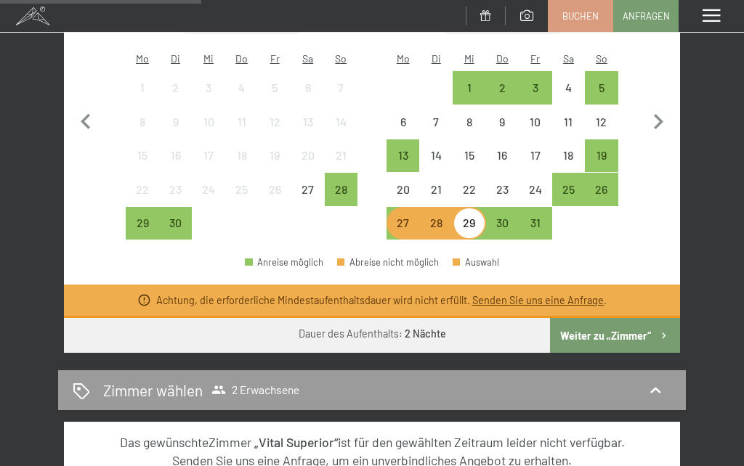
click at [502, 217] on div "30" at bounding box center [502, 232] width 30 height 30
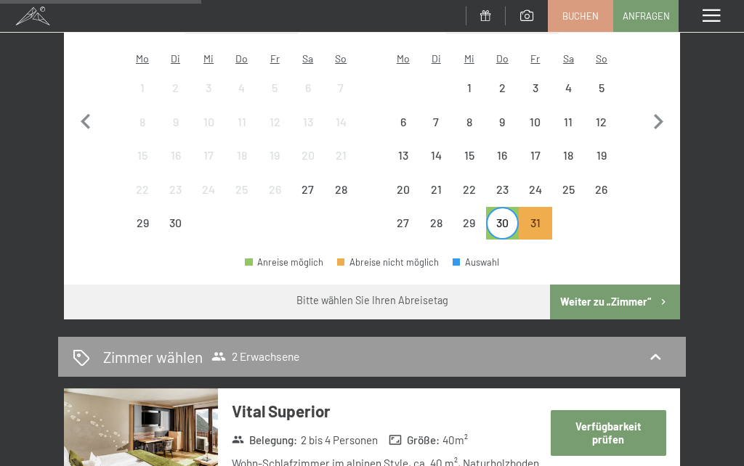
click at [406, 217] on div "27" at bounding box center [403, 232] width 30 height 30
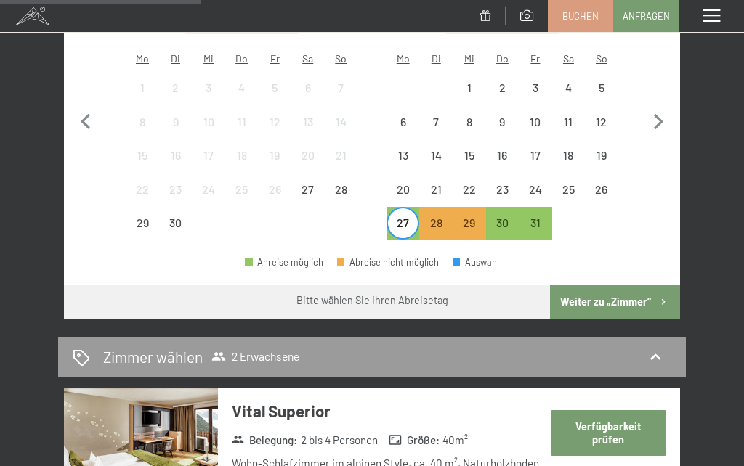
click at [509, 217] on div "30" at bounding box center [502, 232] width 30 height 30
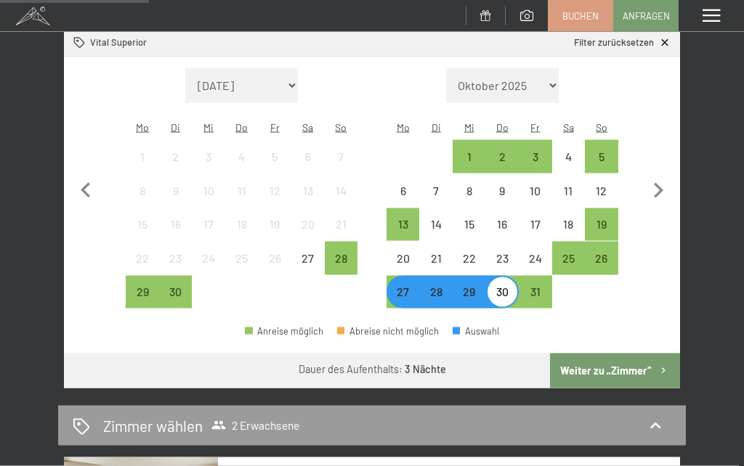
scroll to position [306, 0]
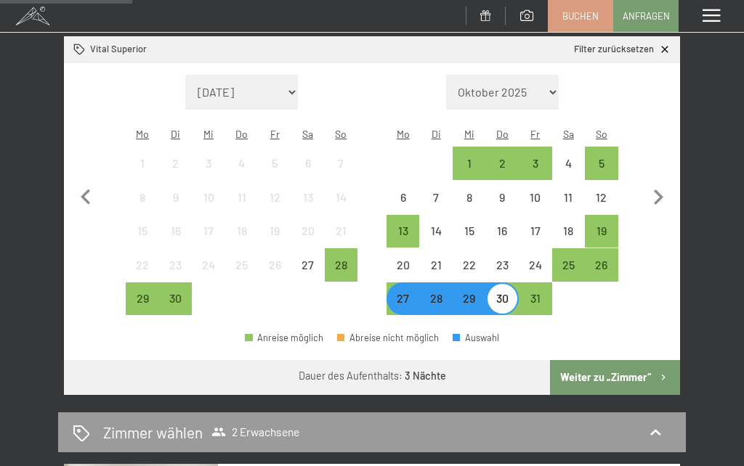
click at [473, 158] on div "1" at bounding box center [469, 173] width 30 height 30
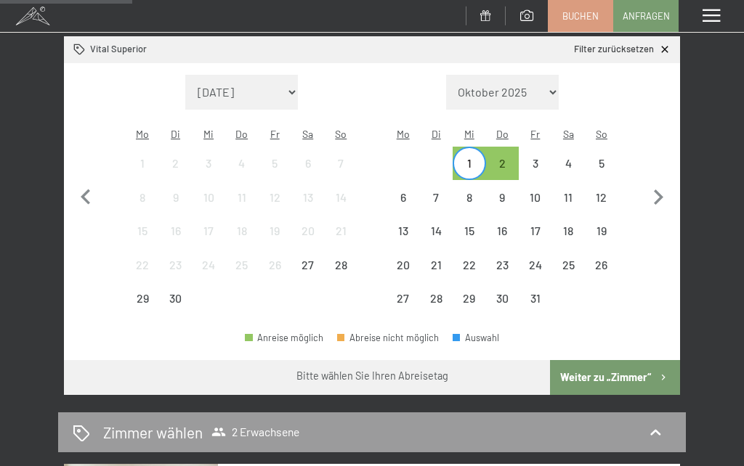
click at [537, 158] on div "3" at bounding box center [535, 173] width 30 height 30
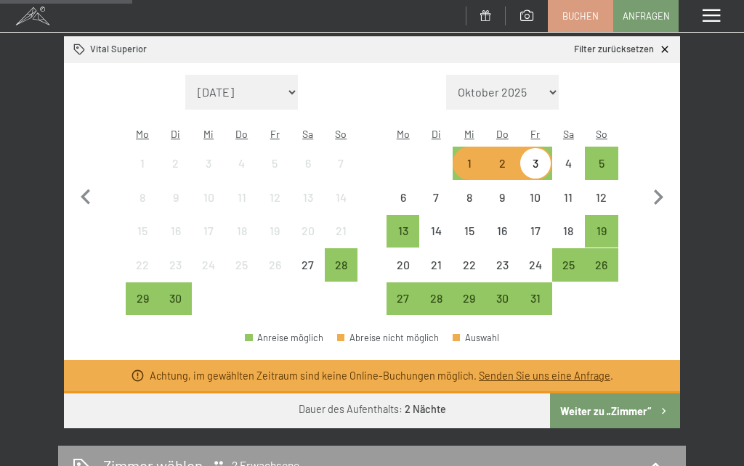
click at [441, 293] on div "28" at bounding box center [435, 308] width 30 height 30
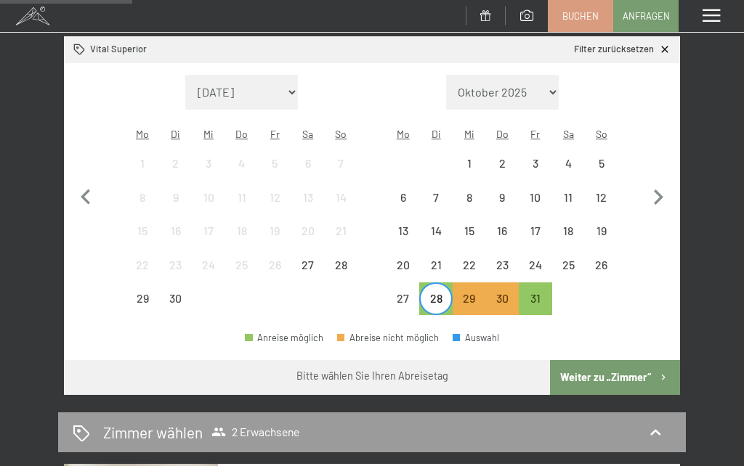
click at [542, 293] on div "31" at bounding box center [535, 308] width 30 height 30
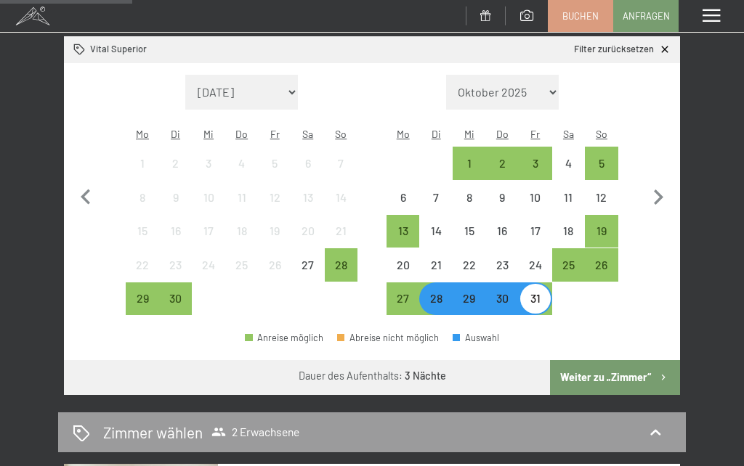
click at [409, 293] on div "27" at bounding box center [403, 308] width 30 height 30
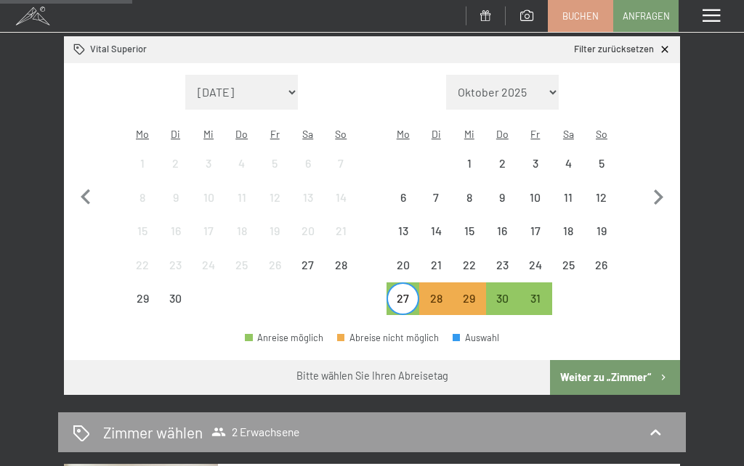
click at [472, 293] on div "29" at bounding box center [469, 308] width 30 height 30
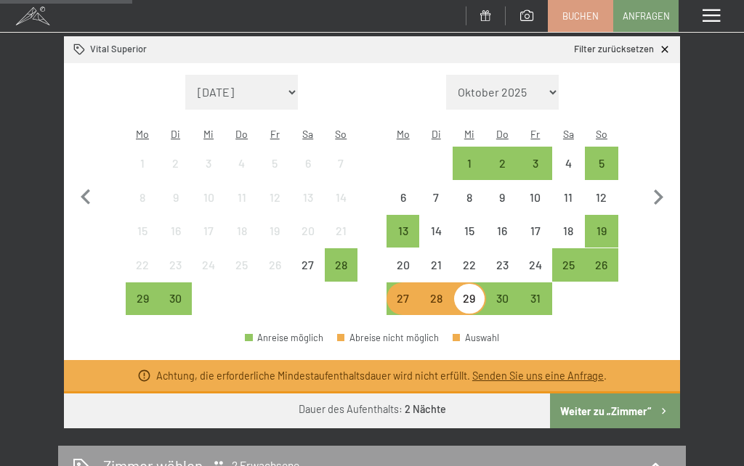
click at [572, 259] on div "25" at bounding box center [568, 274] width 30 height 30
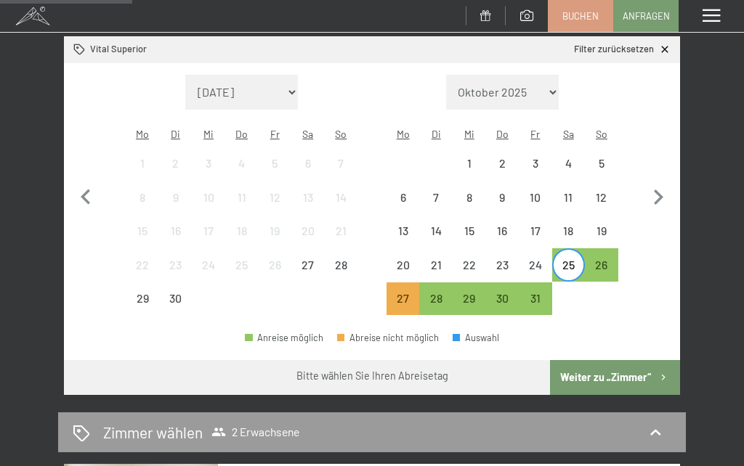
click at [410, 293] on div "27" at bounding box center [403, 308] width 30 height 30
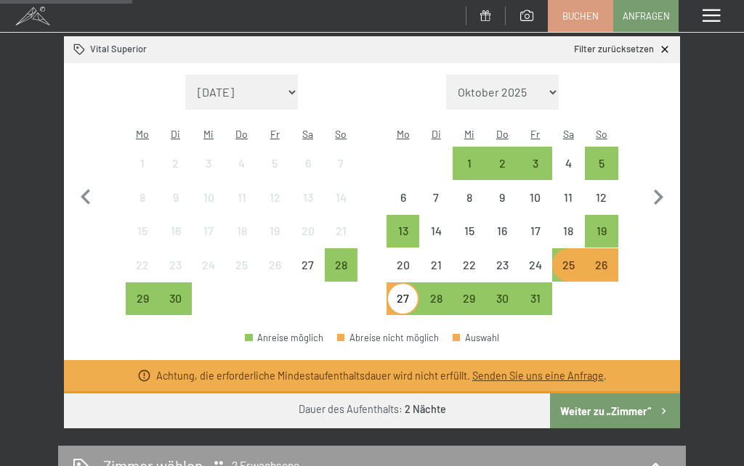
click at [576, 259] on div "25" at bounding box center [568, 274] width 30 height 30
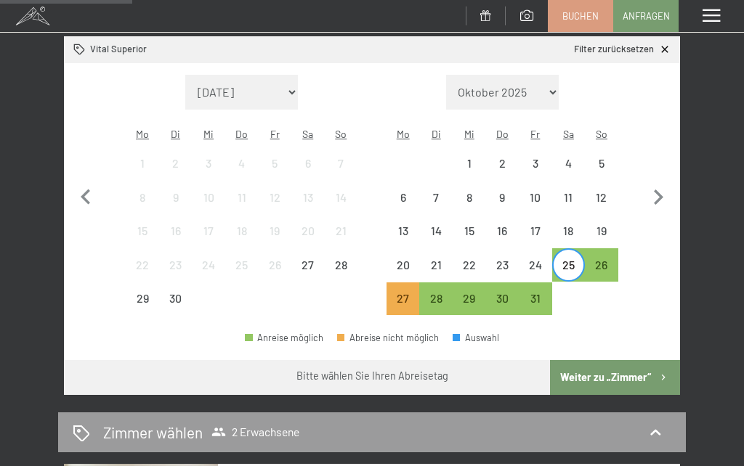
click at [448, 293] on div "28" at bounding box center [435, 308] width 30 height 30
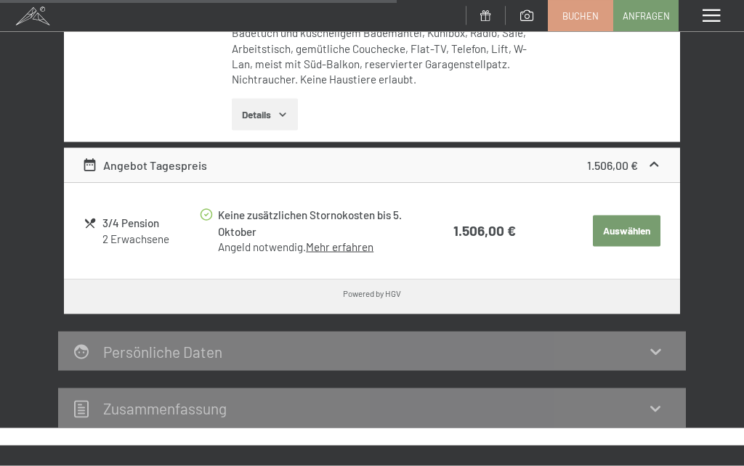
scroll to position [884, 0]
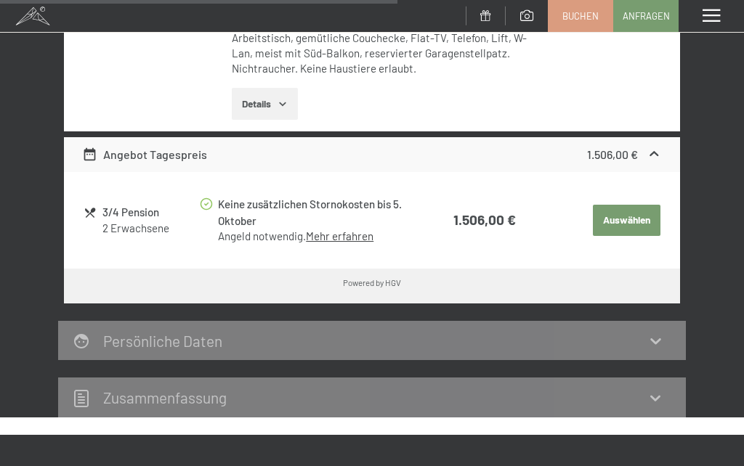
click at [625, 205] on button "Auswählen" at bounding box center [626, 221] width 67 height 32
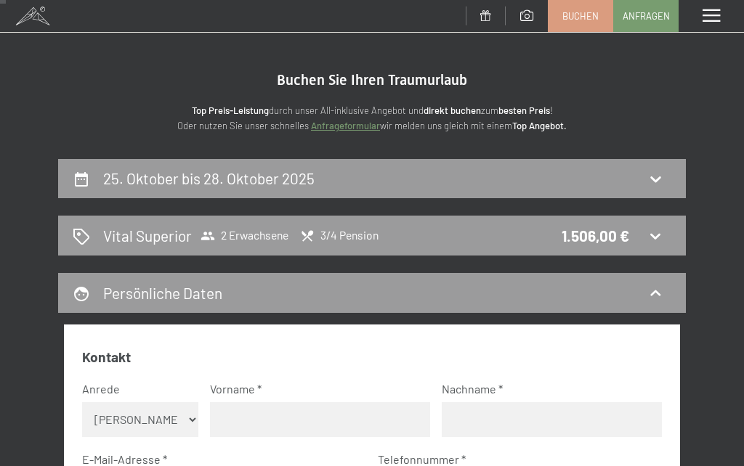
scroll to position [0, 0]
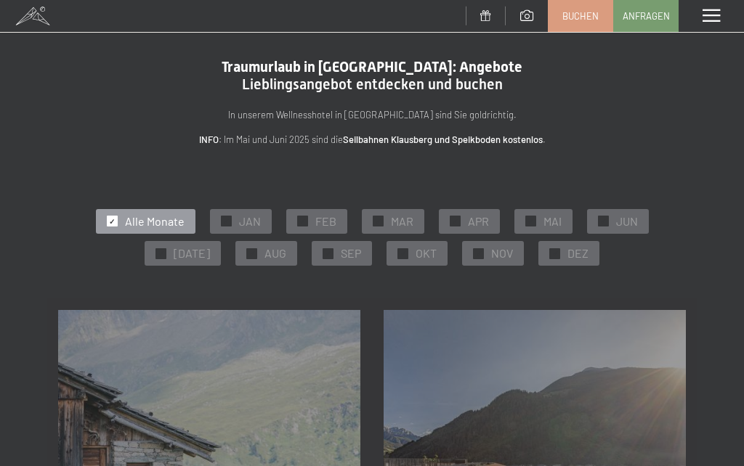
click at [415, 257] on span "OKT" at bounding box center [425, 253] width 21 height 16
